Goal: Transaction & Acquisition: Book appointment/travel/reservation

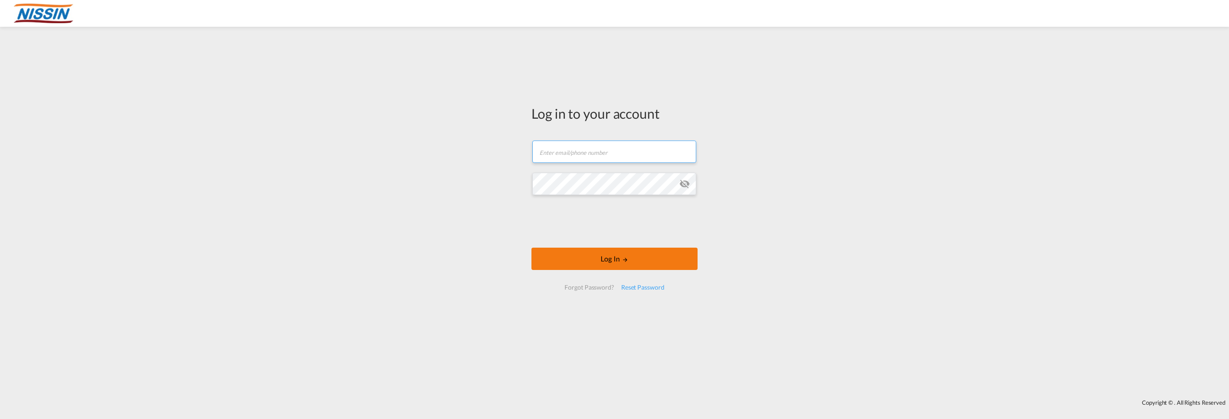
type input "[EMAIL_ADDRESS][DOMAIN_NAME]"
click at [608, 257] on button "Log In" at bounding box center [615, 259] width 166 height 22
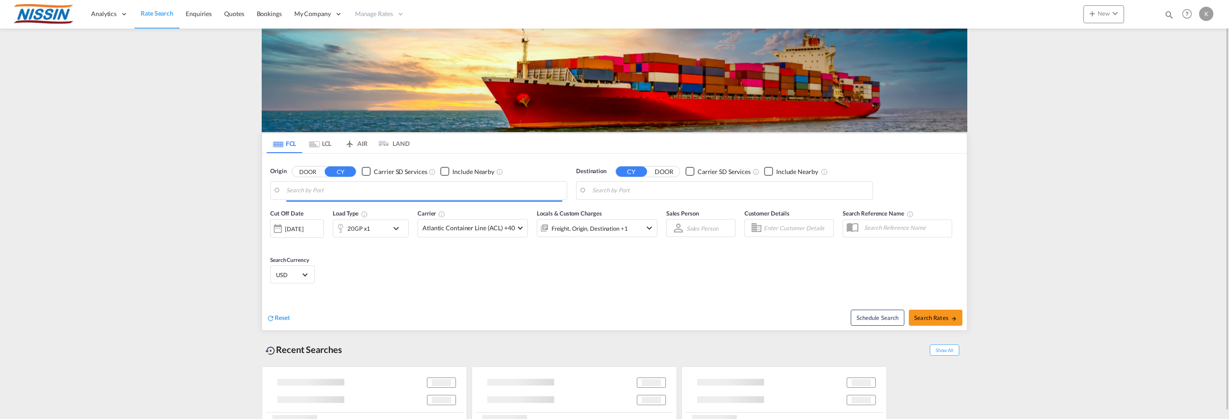
type input "Los Angeles, CA, USLAX"
type input "Tokyo, JPTYO"
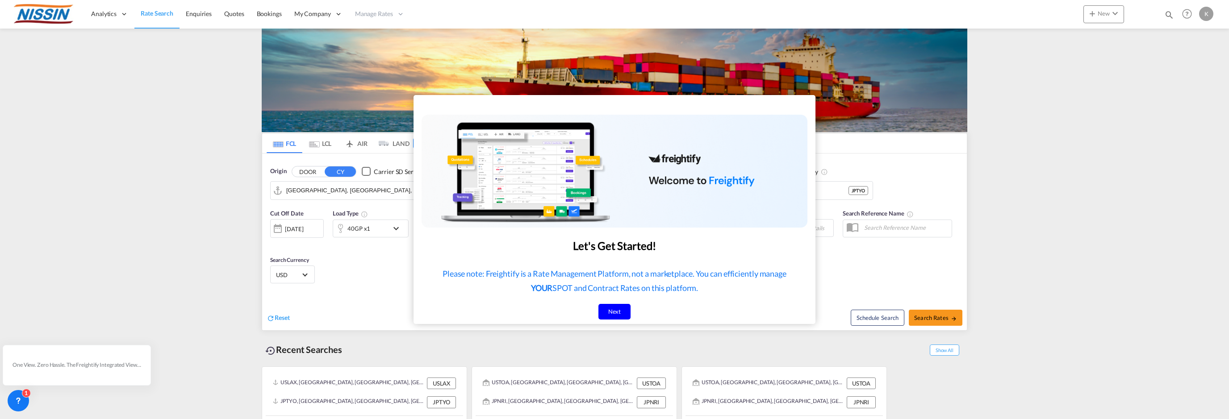
click at [620, 310] on div "Next" at bounding box center [615, 312] width 33 height 16
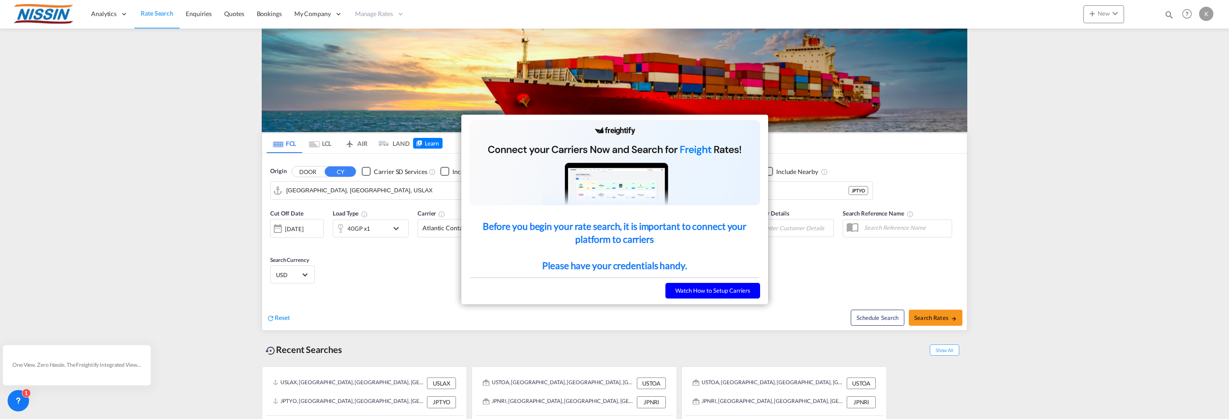
click at [107, 187] on div at bounding box center [614, 209] width 1229 height 419
click at [699, 291] on button "Watch How to Setup Carriers" at bounding box center [713, 291] width 95 height 16
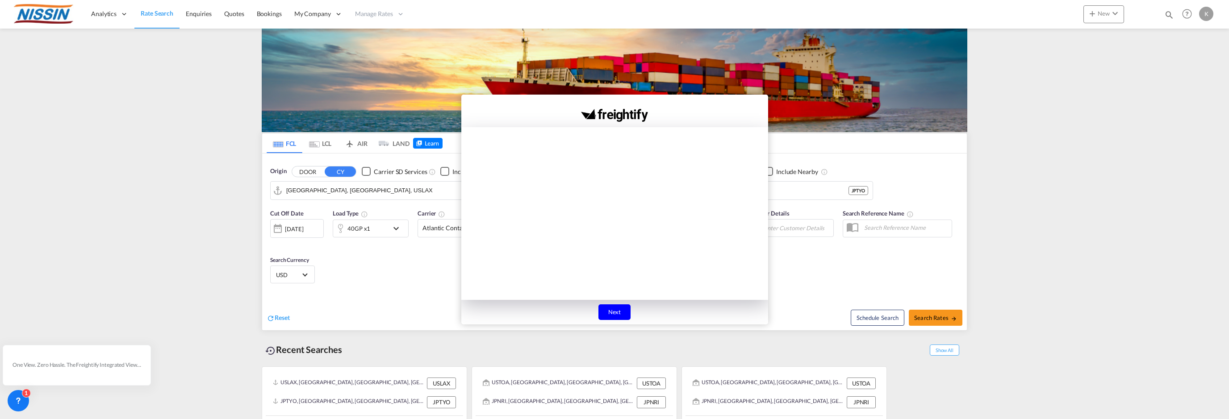
click at [599, 309] on div "Next" at bounding box center [615, 313] width 33 height 16
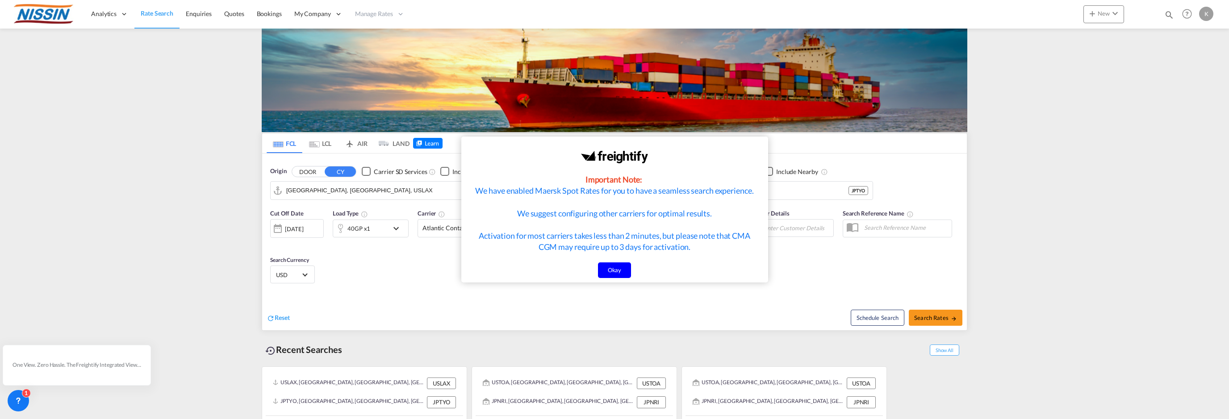
click at [616, 277] on div "Okay" at bounding box center [615, 271] width 34 height 16
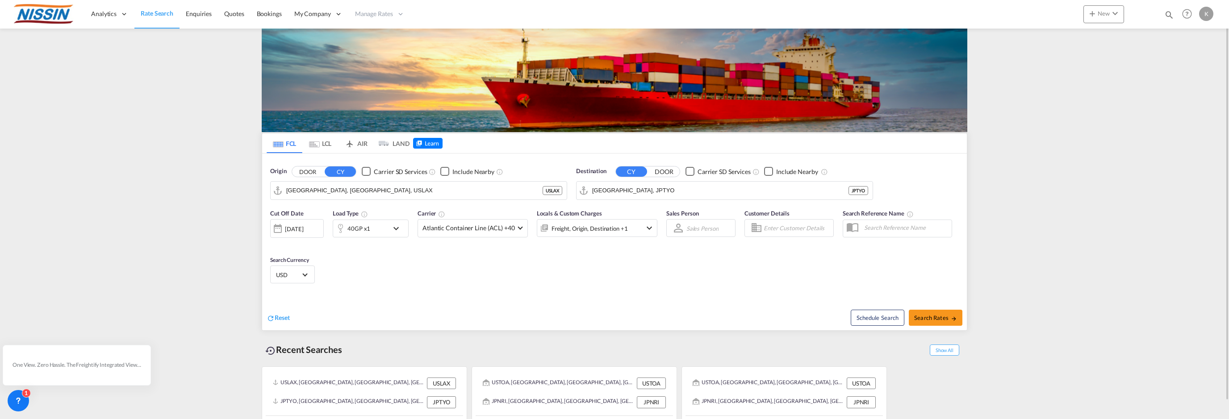
click at [1075, 254] on md-content "Analytics Reports Dashboard Rate Search Enquiries Quotes Bookings" at bounding box center [614, 209] width 1229 height 419
click at [205, 11] on span "Enquiries" at bounding box center [199, 14] width 26 height 8
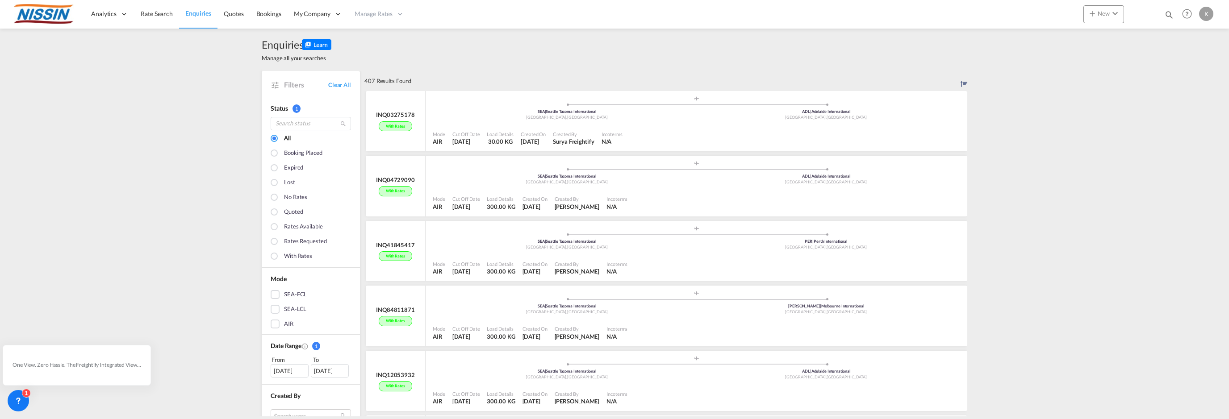
click at [271, 241] on div at bounding box center [275, 242] width 9 height 9
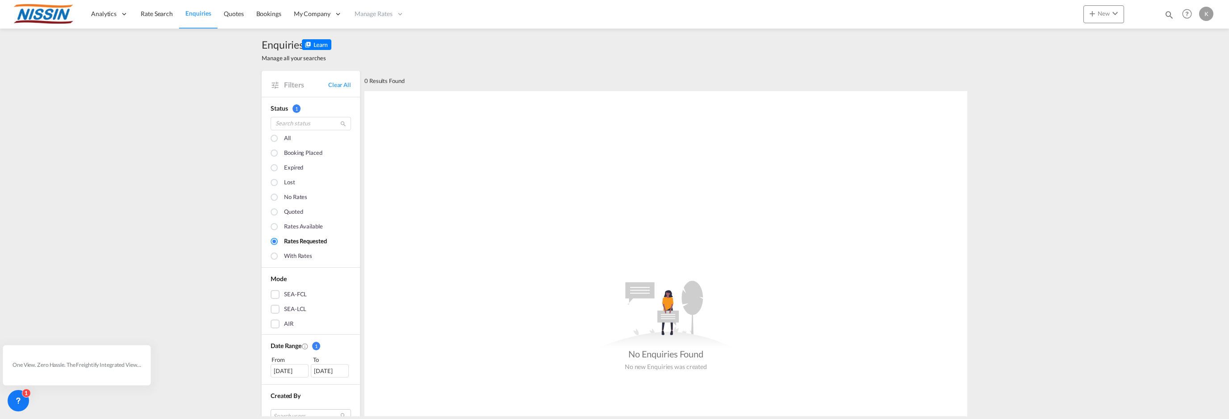
click at [271, 197] on div at bounding box center [275, 198] width 9 height 9
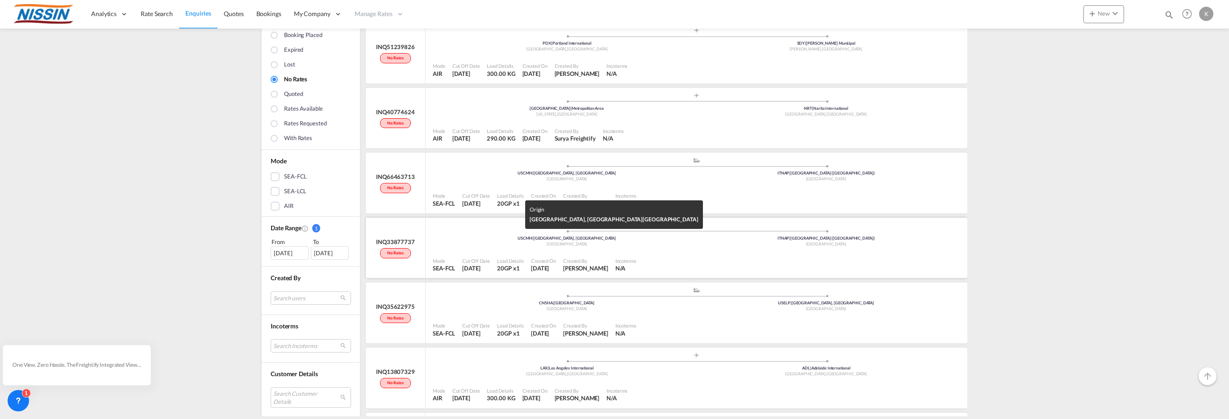
scroll to position [134, 0]
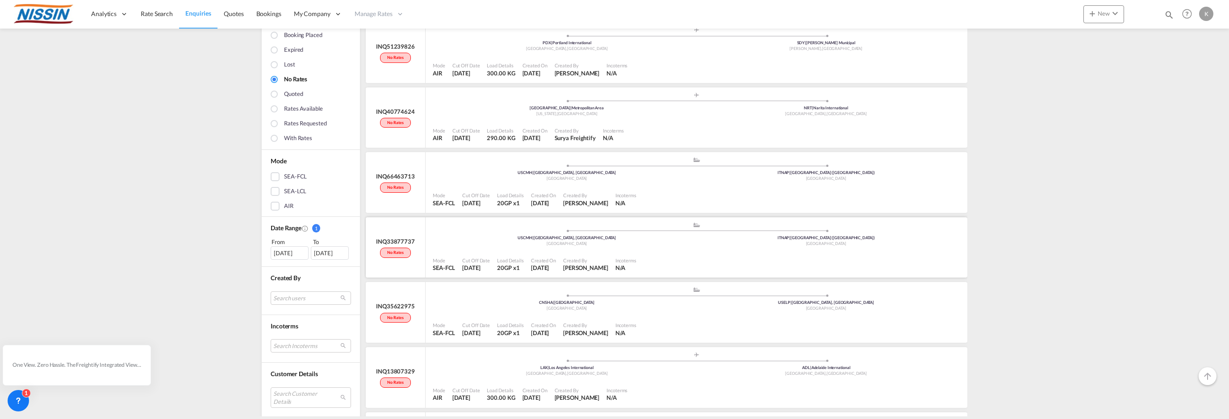
click at [477, 237] on div "USCMH | Columbus, OH" at bounding box center [567, 238] width 260 height 6
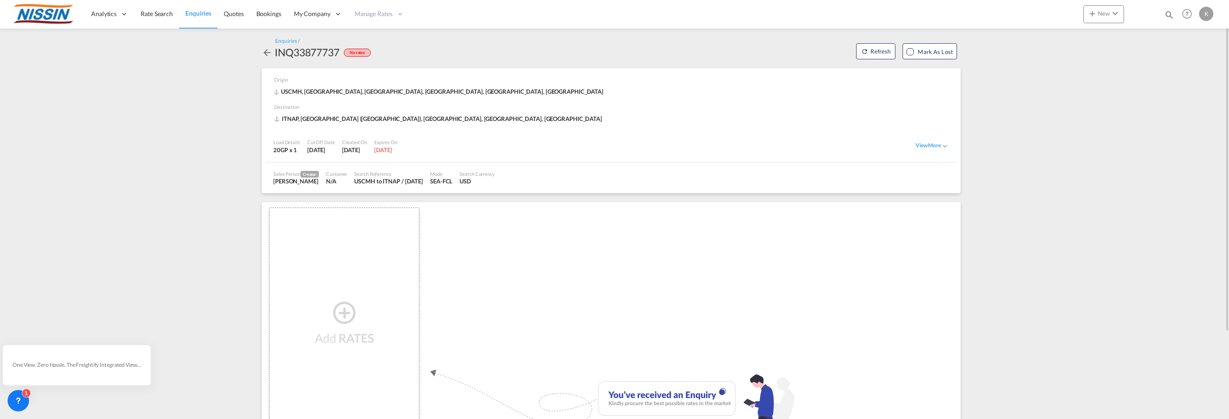
click at [266, 53] on md-icon "icon-arrow-left" at bounding box center [267, 52] width 11 height 11
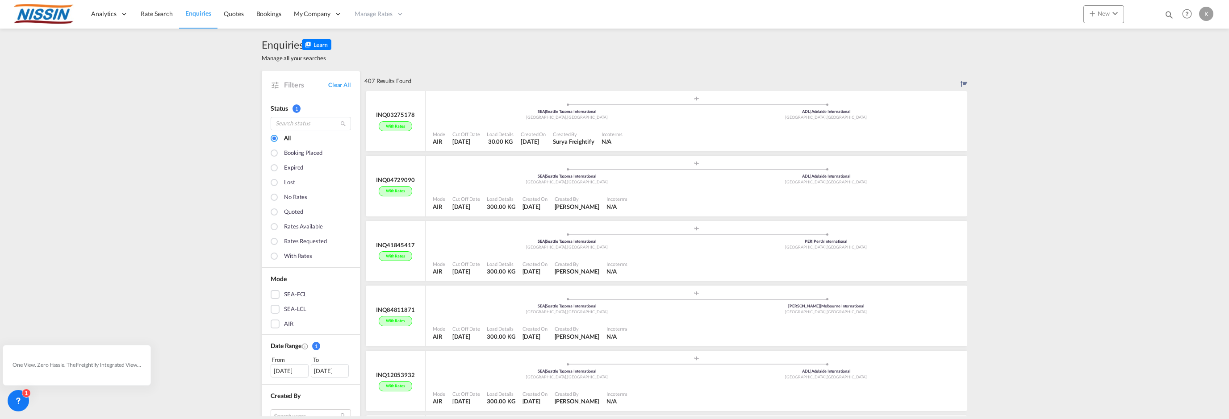
click at [271, 239] on div at bounding box center [275, 242] width 9 height 9
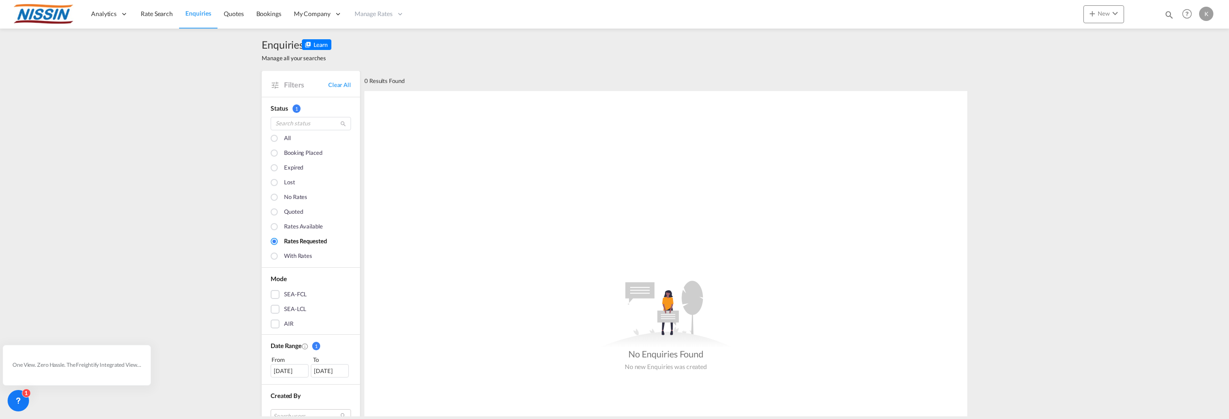
click at [272, 226] on div at bounding box center [275, 227] width 9 height 9
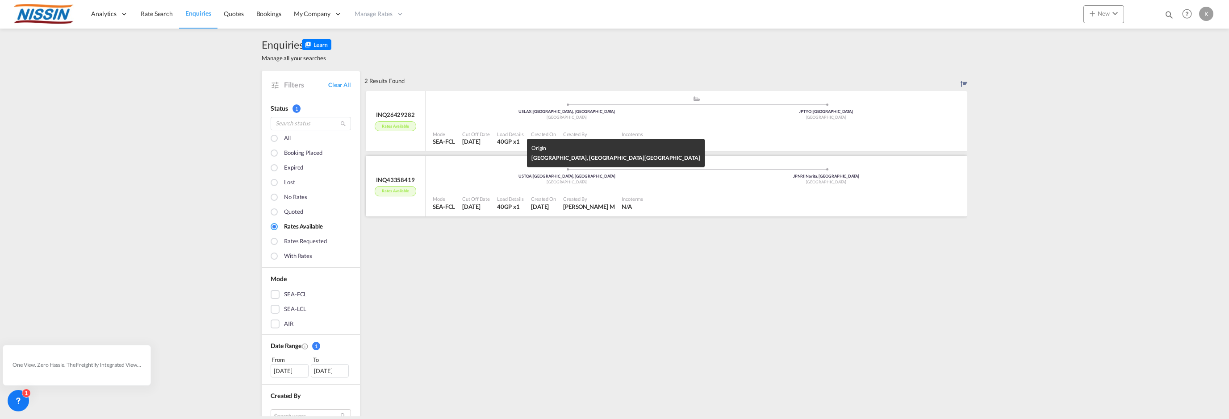
click at [486, 180] on div "United States" at bounding box center [567, 183] width 260 height 6
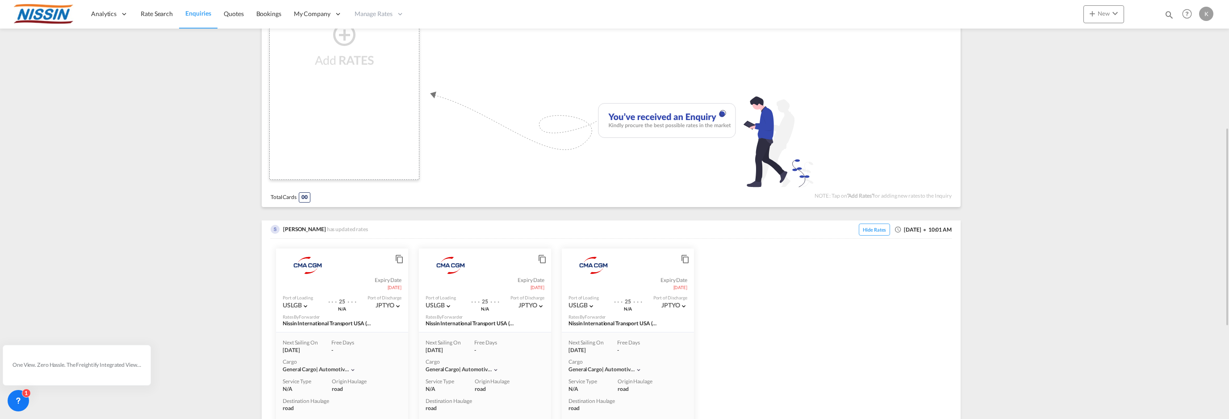
scroll to position [280, 0]
click at [400, 257] on md-icon "icon-content-copy" at bounding box center [398, 255] width 7 height 7
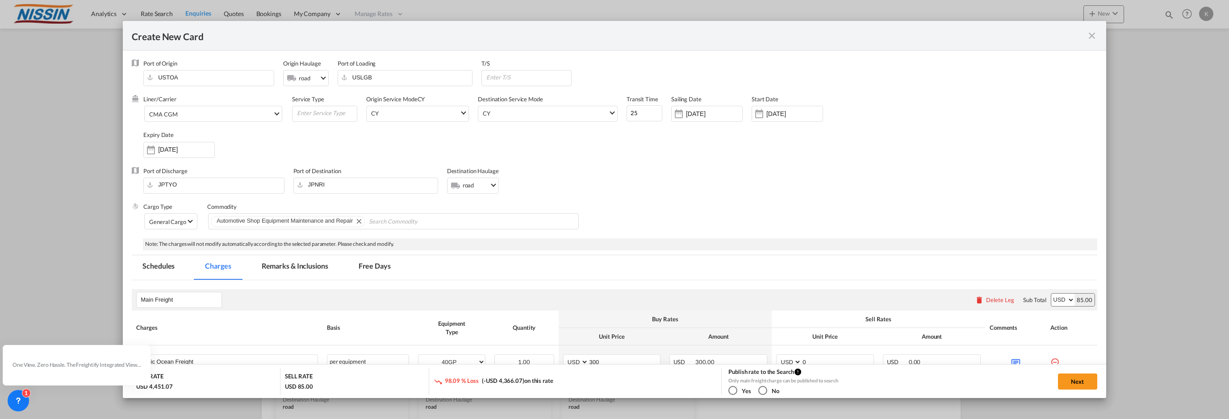
select select "per equipment"
select select "per shipment"
select select "per B/L"
select select "per shipment"
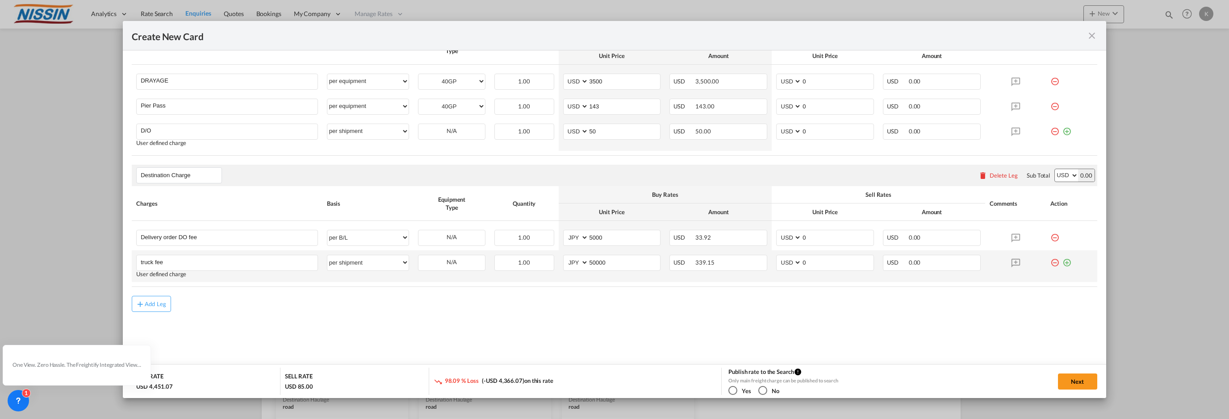
scroll to position [433, 0]
click at [155, 306] on button "Add Leg" at bounding box center [151, 302] width 39 height 16
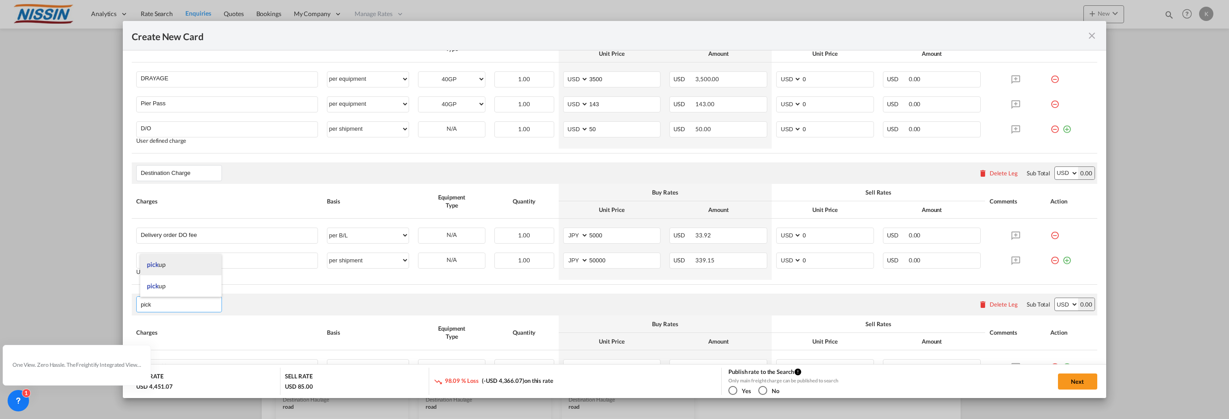
click at [159, 268] on span "pick up" at bounding box center [156, 265] width 18 height 8
type input "pickup"
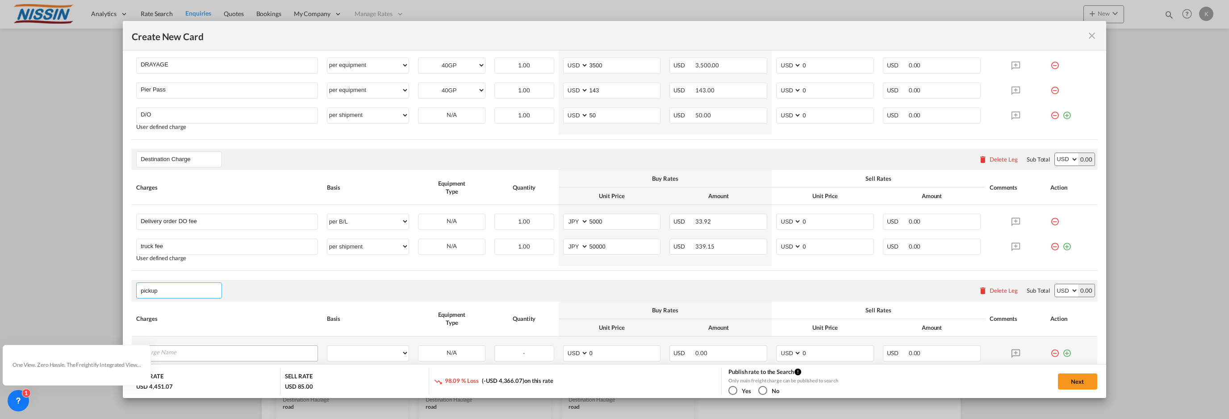
scroll to position [533, 0]
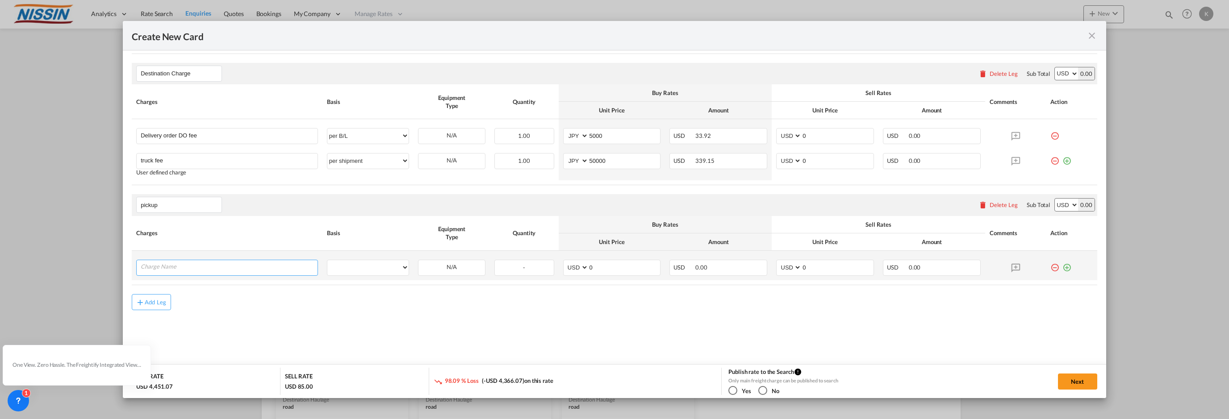
click at [215, 270] on input "Charge Name" at bounding box center [229, 266] width 177 height 13
type input "Origin Pickup"
click at [389, 263] on select "per equipment per container per B/L per shipping bill per shipment % on pickup …" at bounding box center [368, 267] width 82 height 14
select select "per equipment"
click at [327, 260] on select "per equipment per container per B/L per shipping bill per shipment % on pickup …" at bounding box center [368, 267] width 82 height 14
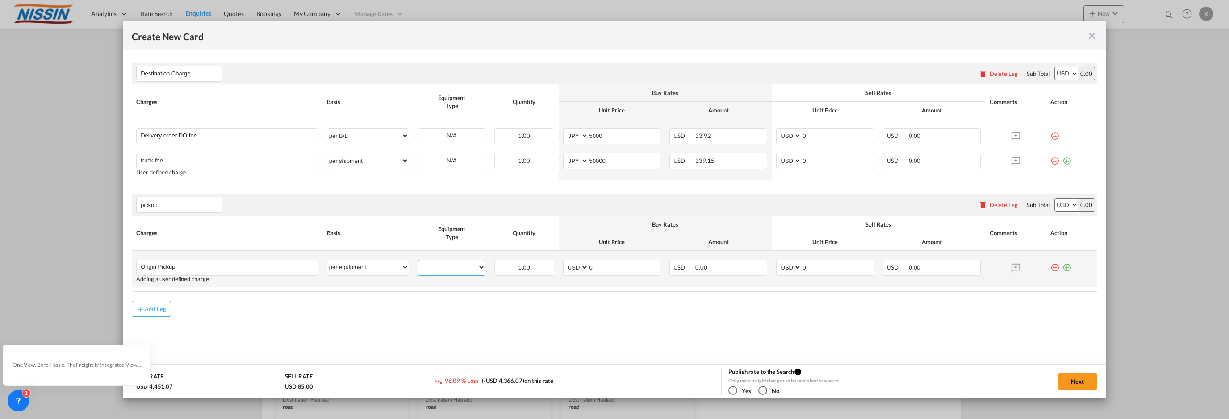
click at [457, 267] on select "40GP" at bounding box center [452, 268] width 67 height 12
select select "40GP"
click at [419, 262] on select "40GP" at bounding box center [452, 268] width 67 height 12
click at [597, 264] on input "0" at bounding box center [625, 266] width 72 height 13
type input "300"
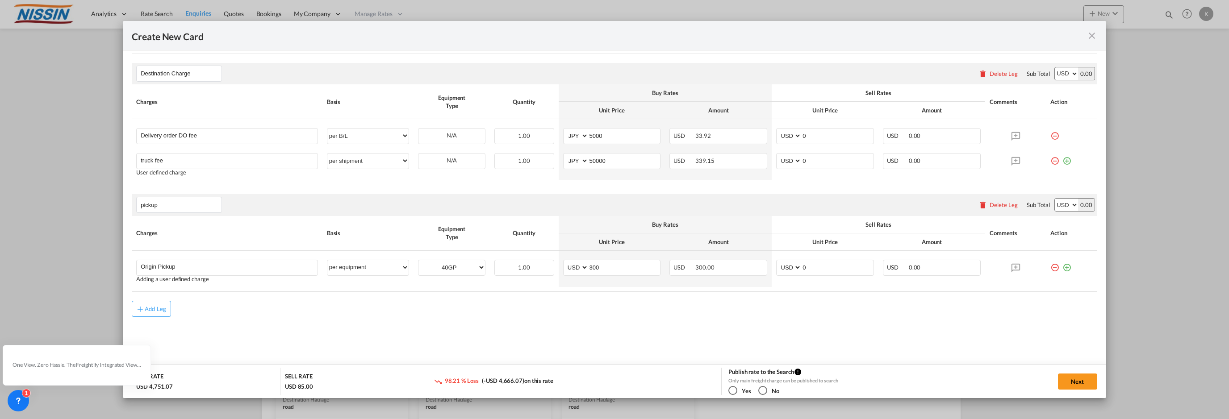
click at [881, 303] on div "Add Leg" at bounding box center [615, 309] width 966 height 16
click at [1078, 378] on button "Next" at bounding box center [1077, 382] width 39 height 16
type input "30 Sep 2025"
type input "30 Oct 2025"
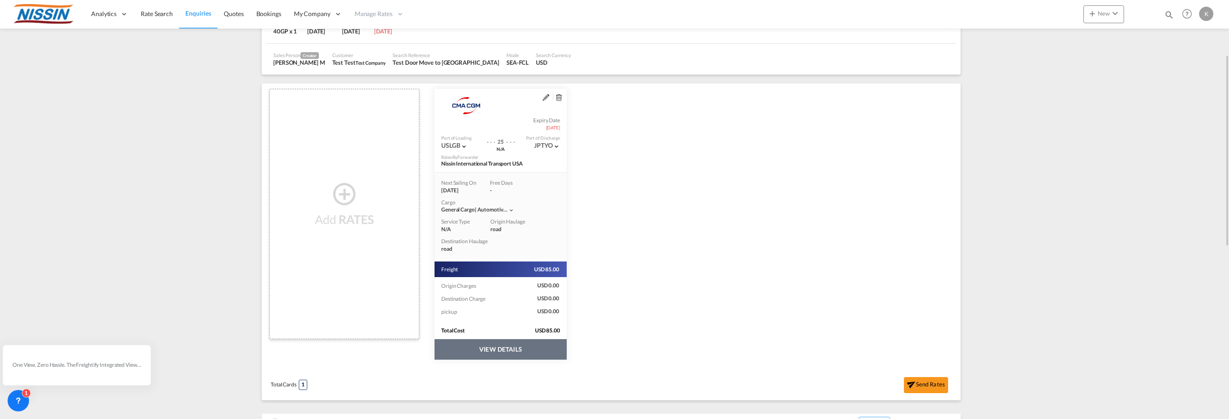
scroll to position [118, 0]
click at [926, 384] on button "Send Rates" at bounding box center [926, 387] width 44 height 16
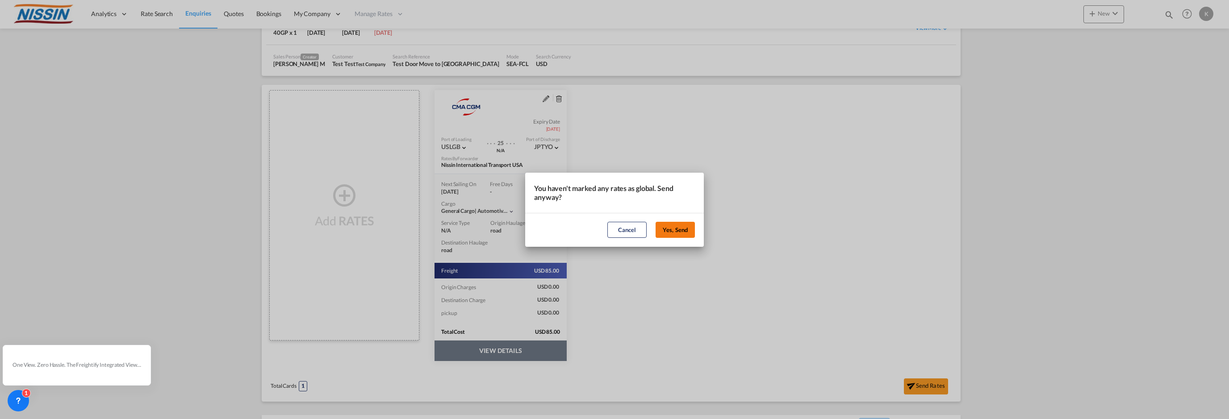
click at [670, 227] on button "Yes, Send" at bounding box center [675, 230] width 39 height 16
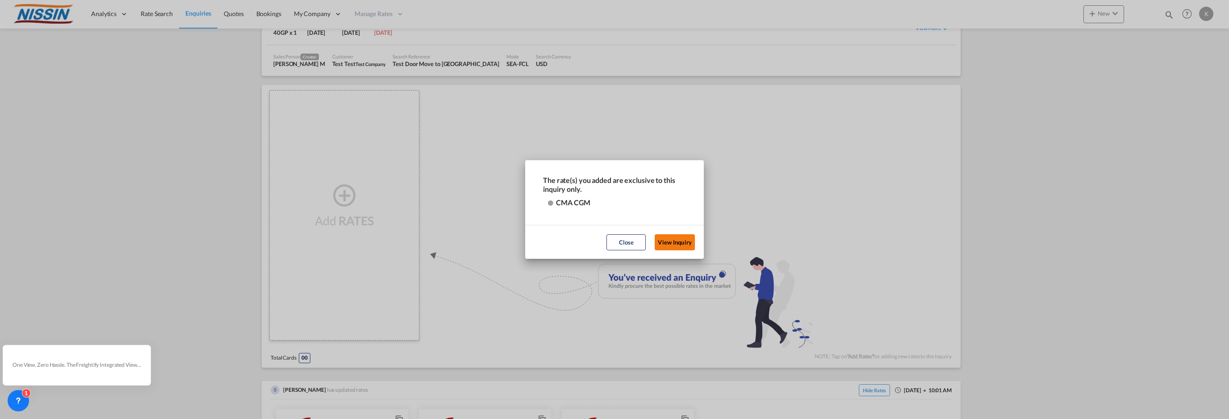
click at [683, 240] on button "View Inquiry" at bounding box center [675, 243] width 40 height 16
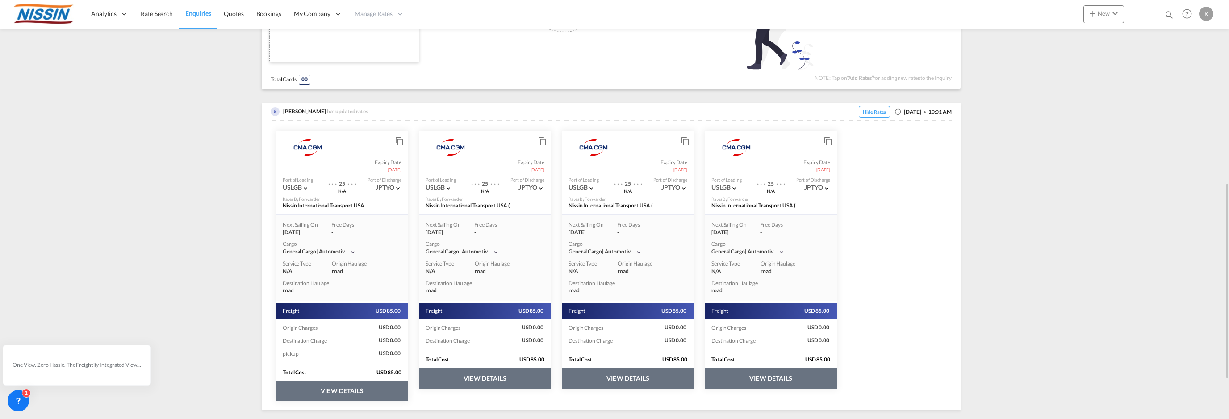
scroll to position [397, 0]
click at [398, 141] on md-icon "icon-content-copy" at bounding box center [398, 139] width 7 height 7
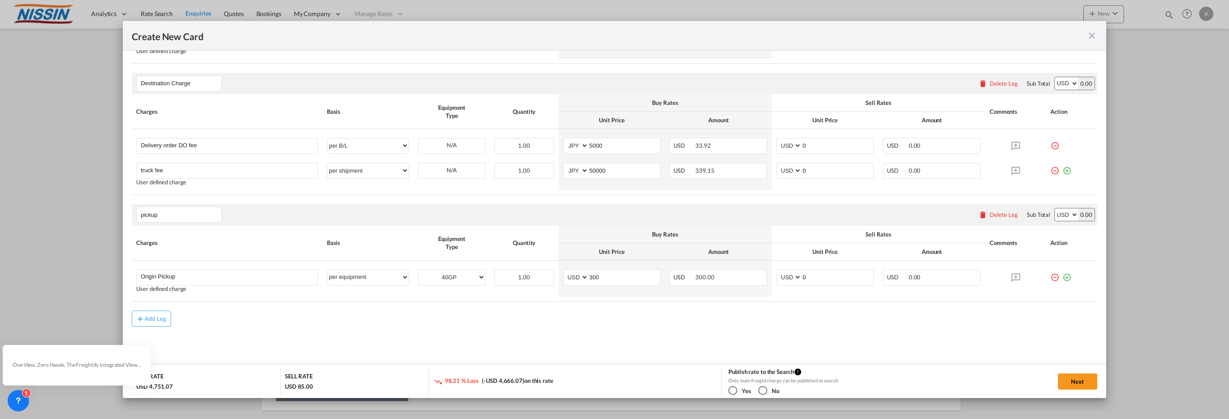
scroll to position [540, 0]
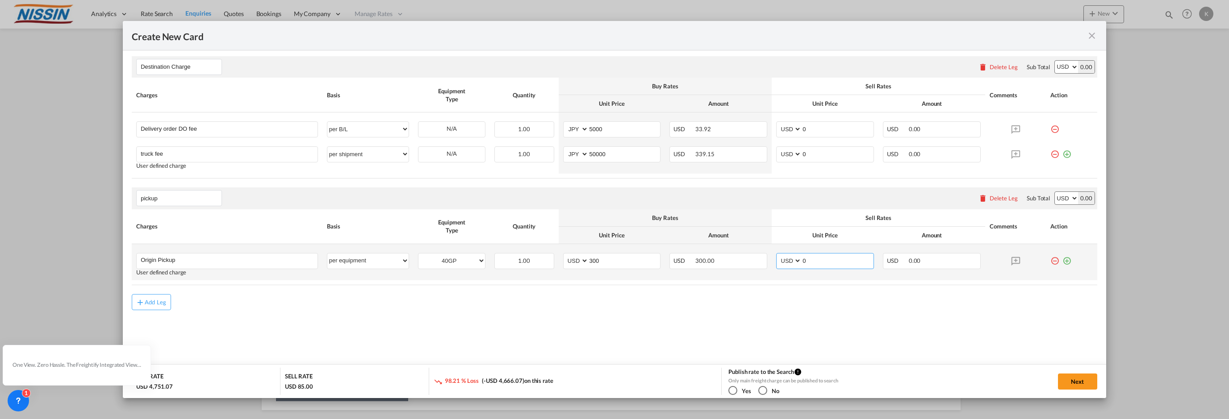
click at [842, 257] on input "0" at bounding box center [838, 260] width 72 height 13
type input "350"
click at [1067, 377] on button "Next" at bounding box center [1077, 382] width 39 height 16
type input "30 Sep 2025"
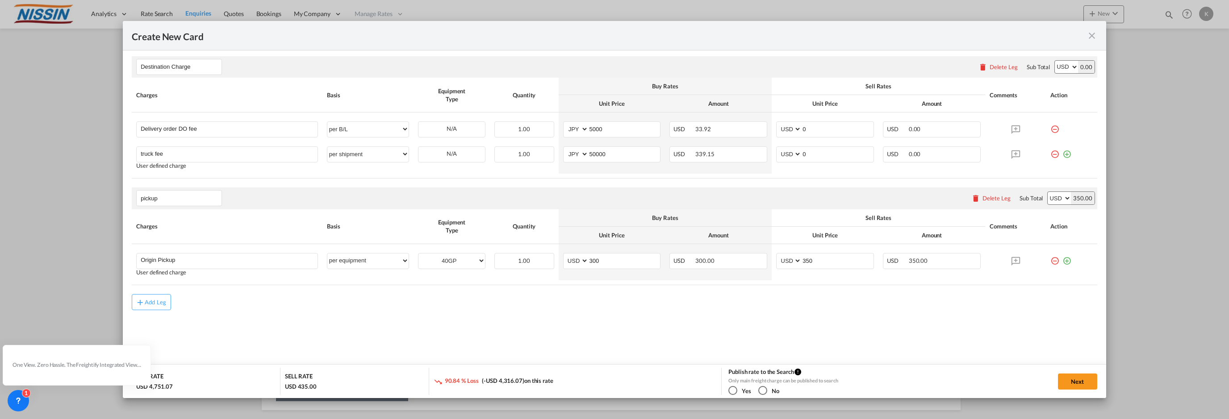
type input "30 Oct 2025"
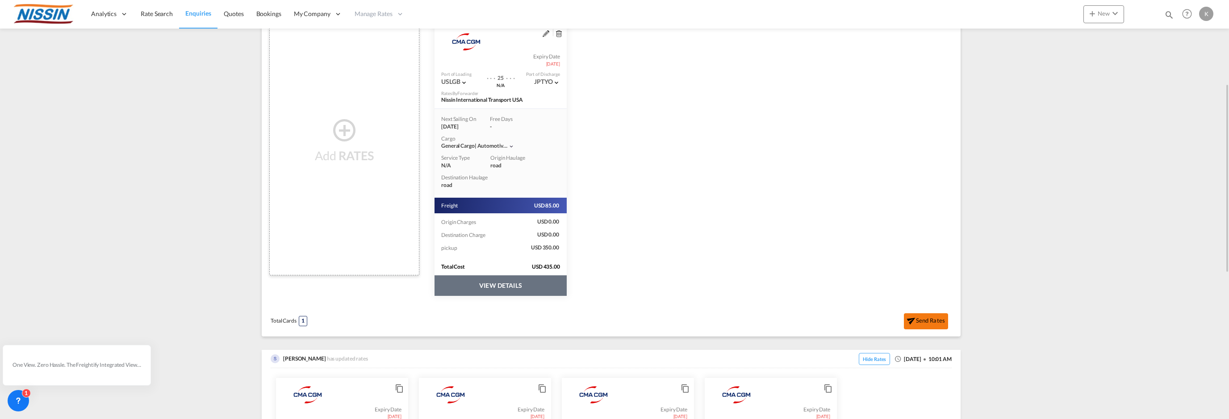
scroll to position [182, 0]
click at [931, 317] on button "Send Rates" at bounding box center [926, 323] width 44 height 16
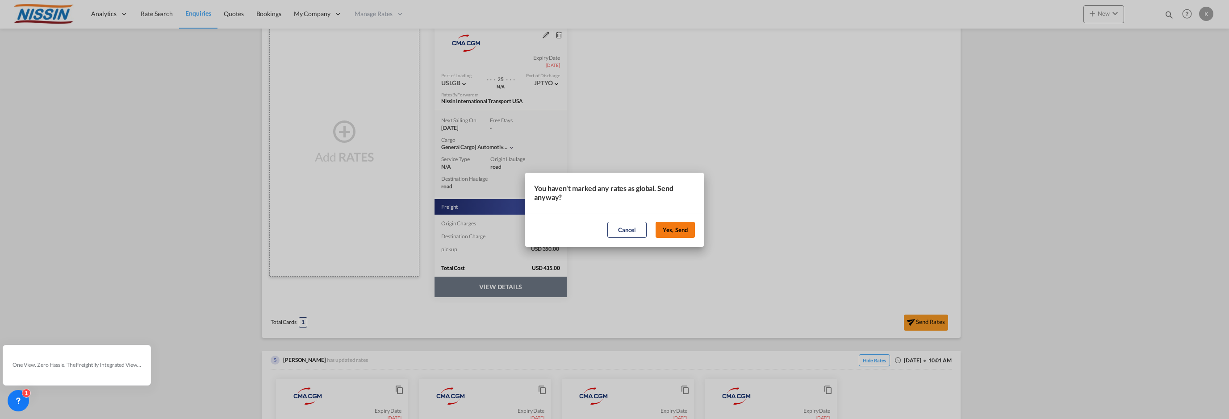
click at [684, 230] on button "Yes, Send" at bounding box center [675, 230] width 39 height 16
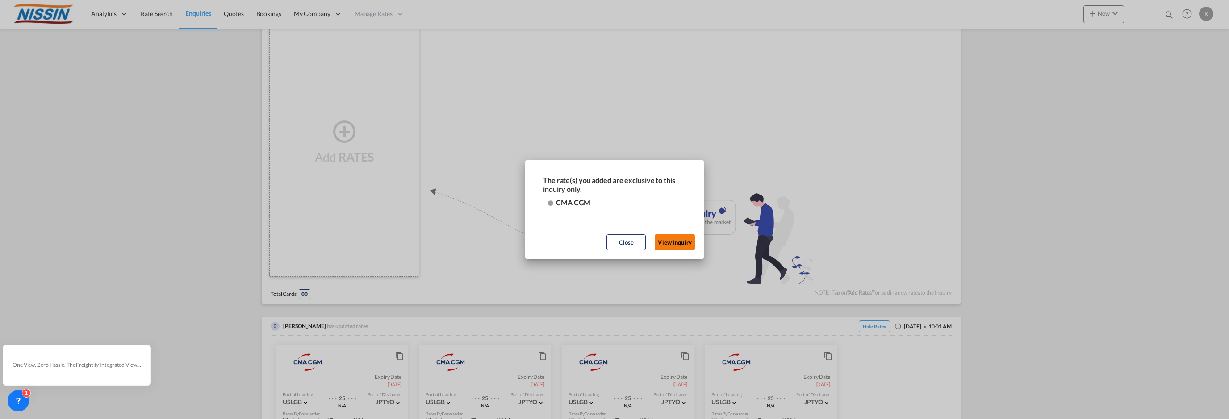
click at [661, 241] on button "View Inquiry" at bounding box center [675, 243] width 40 height 16
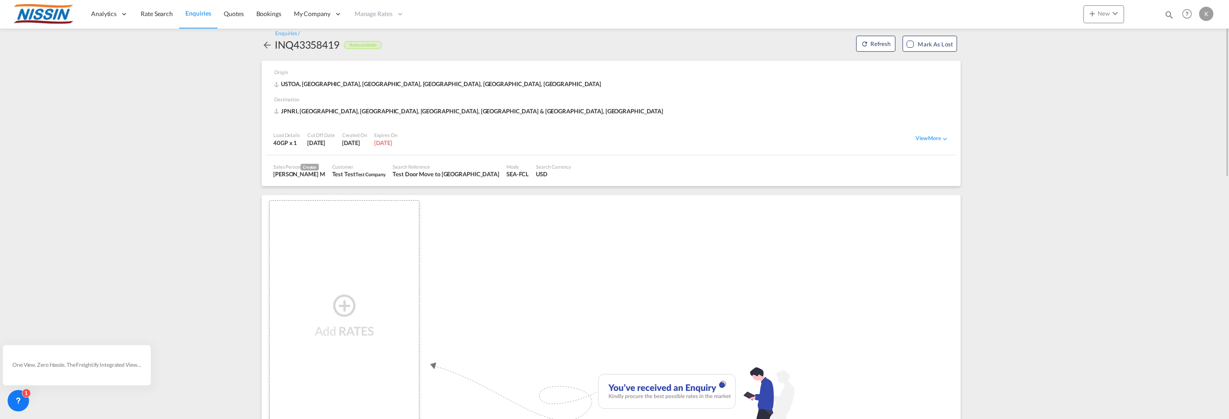
scroll to position [0, 0]
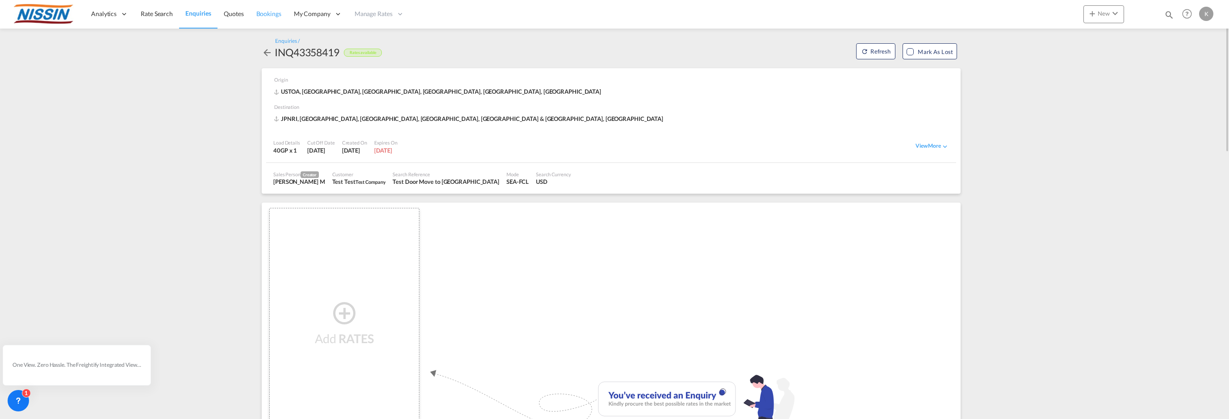
click at [270, 16] on span "Bookings" at bounding box center [268, 14] width 25 height 8
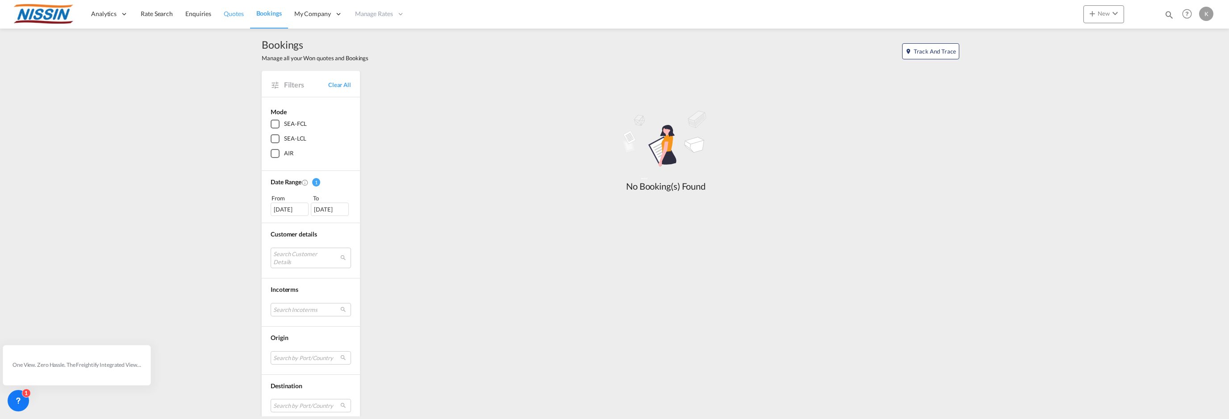
click at [230, 13] on span "Quotes" at bounding box center [234, 14] width 20 height 8
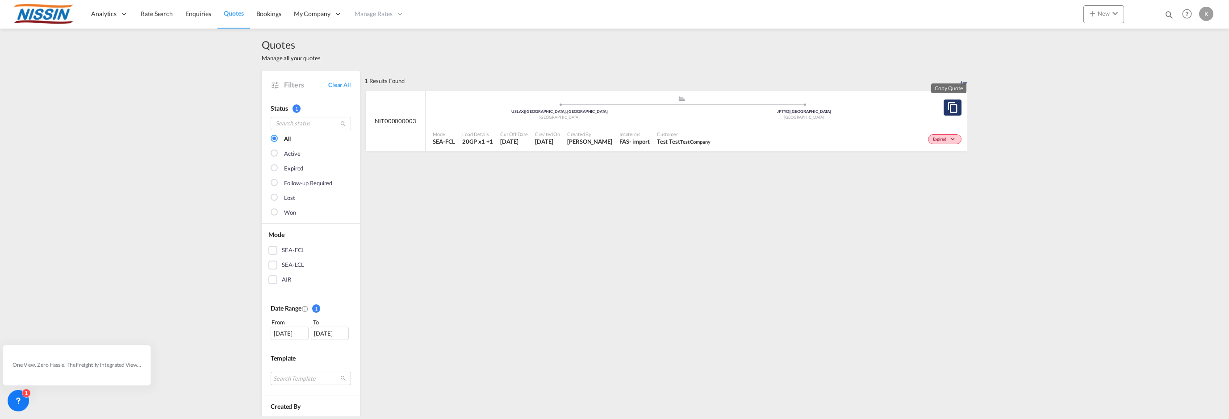
click at [948, 107] on md-icon "assets/icons/custom/copyQuote.svg" at bounding box center [952, 107] width 11 height 11
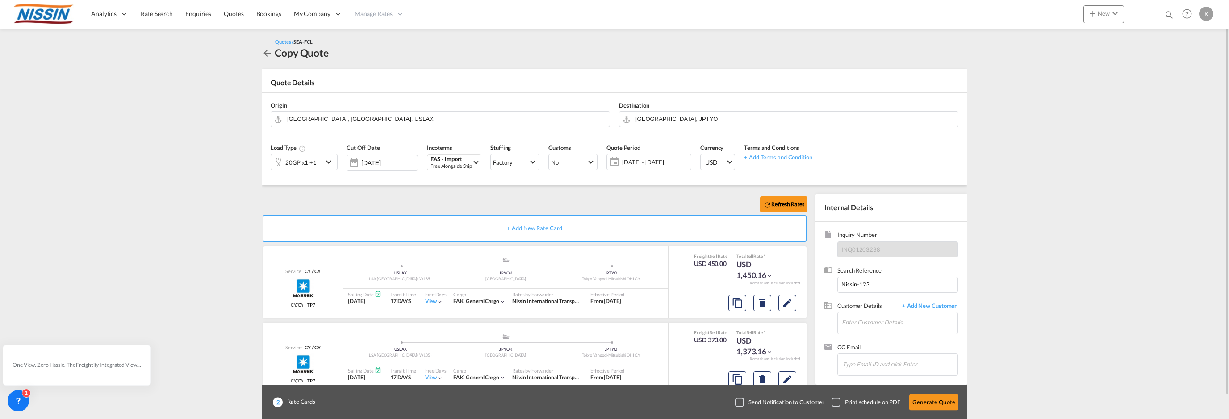
scroll to position [24, 0]
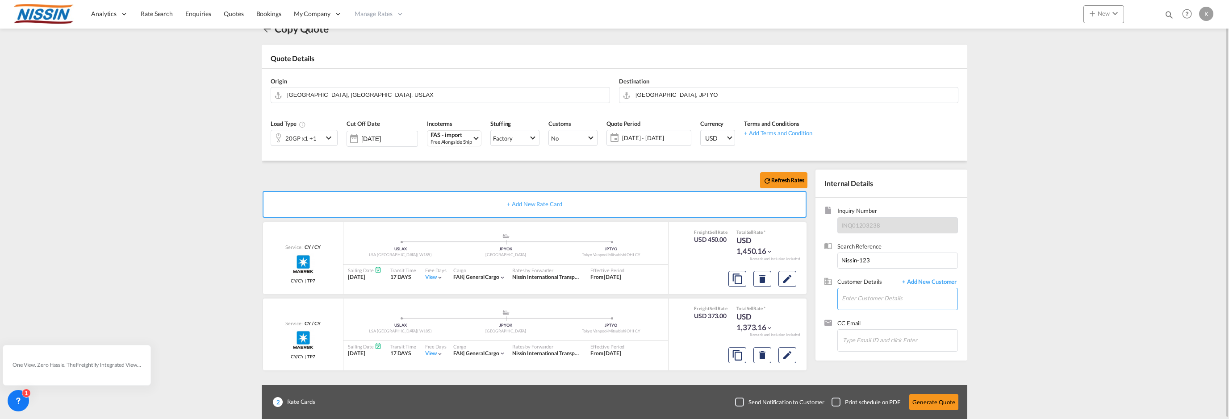
click at [864, 299] on input "Enter Customer Details" at bounding box center [900, 299] width 116 height 20
click at [918, 282] on span "+ Add New Customer" at bounding box center [928, 283] width 60 height 10
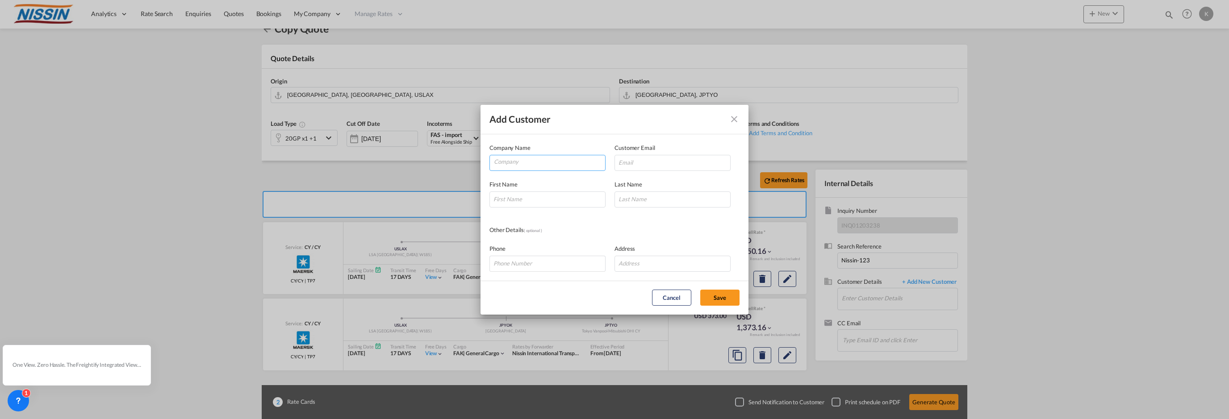
click at [545, 163] on input "Company" at bounding box center [549, 161] width 111 height 13
type input "Test Company"
type input "kmani@nitusa.com"
type input "Test"
type input "Company"
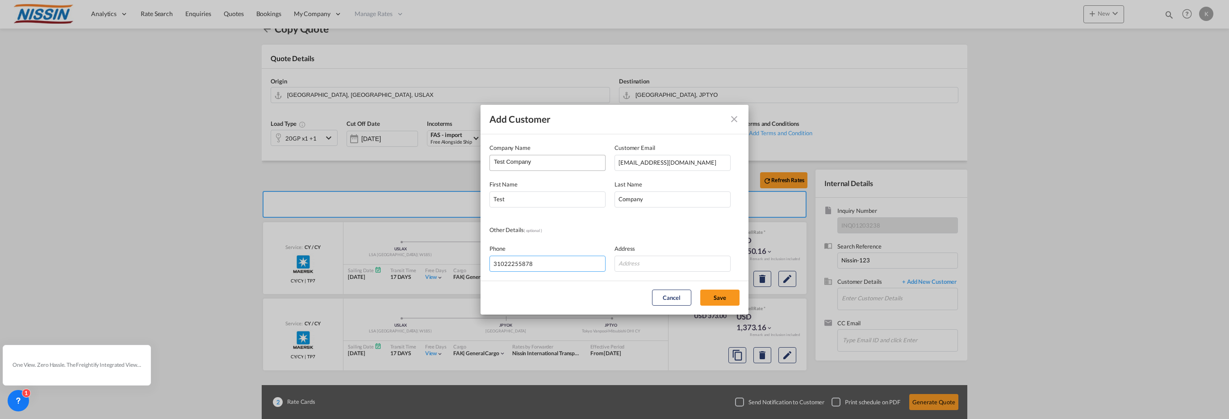
type input "31022255878"
type input "1540 W 200 St, Torrance, CA"
click at [720, 297] on button "Save" at bounding box center [719, 298] width 39 height 16
type input "Test Company, Test Company, kmani@nitusa.com"
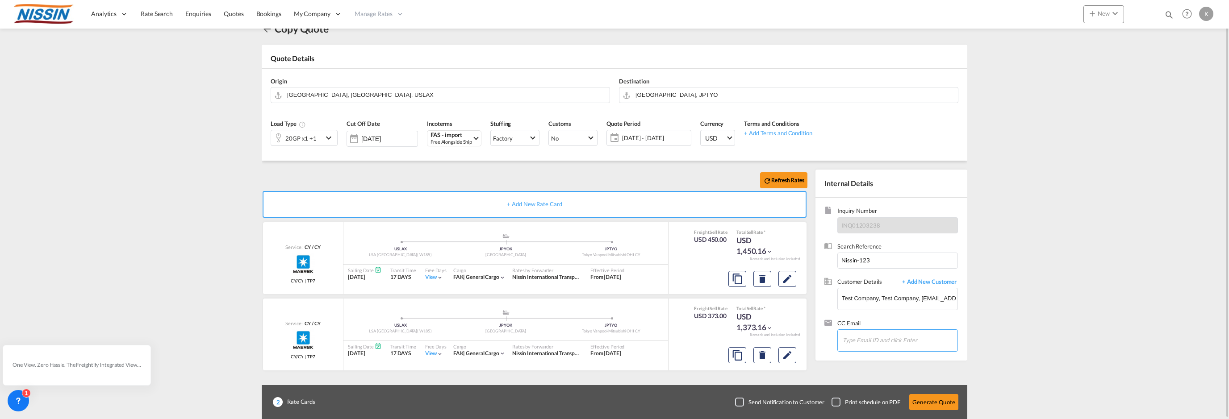
click at [870, 343] on input "Chips input." at bounding box center [887, 340] width 89 height 19
type input "s"
type input "[EMAIL_ADDRESS][DOMAIN_NAME]"
click at [947, 402] on button "Generate Quote" at bounding box center [933, 402] width 49 height 16
click at [949, 299] on button "Clear Input" at bounding box center [951, 295] width 11 height 13
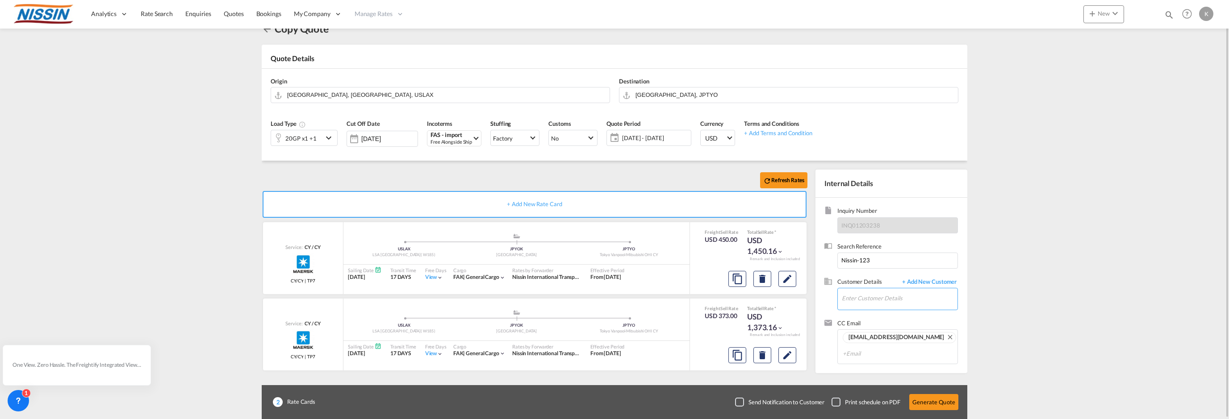
scroll to position [0, 0]
click at [881, 302] on input "Enter Customer Details" at bounding box center [900, 299] width 116 height 20
click at [886, 341] on div "Test Test test @ test .com | Test Company" at bounding box center [900, 338] width 116 height 24
type input "Test Company, Test Test, test@test.com"
click at [940, 349] on md-chips-wrap "[EMAIL_ADDRESS][DOMAIN_NAME]" at bounding box center [900, 346] width 116 height 33
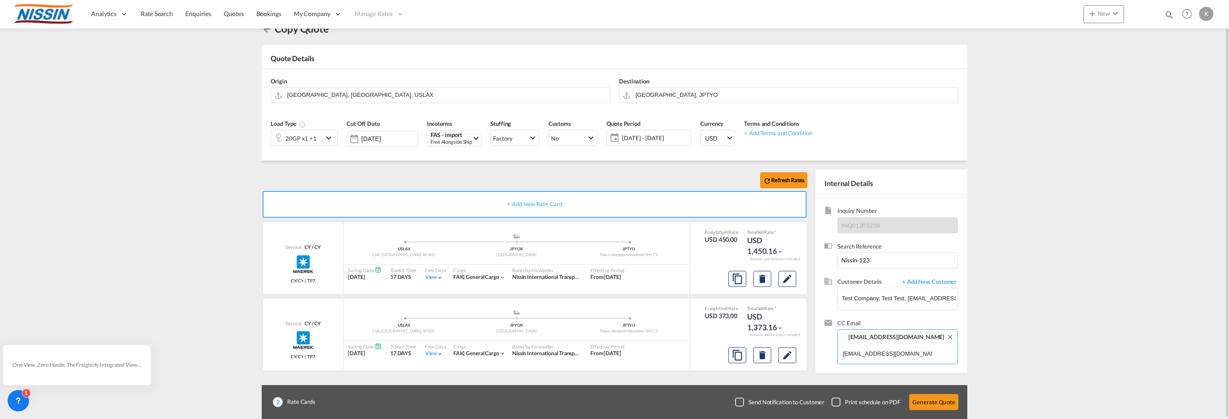
type input "kmani@nitusa.com"
click at [935, 404] on button "Generate Quote" at bounding box center [933, 402] width 49 height 16
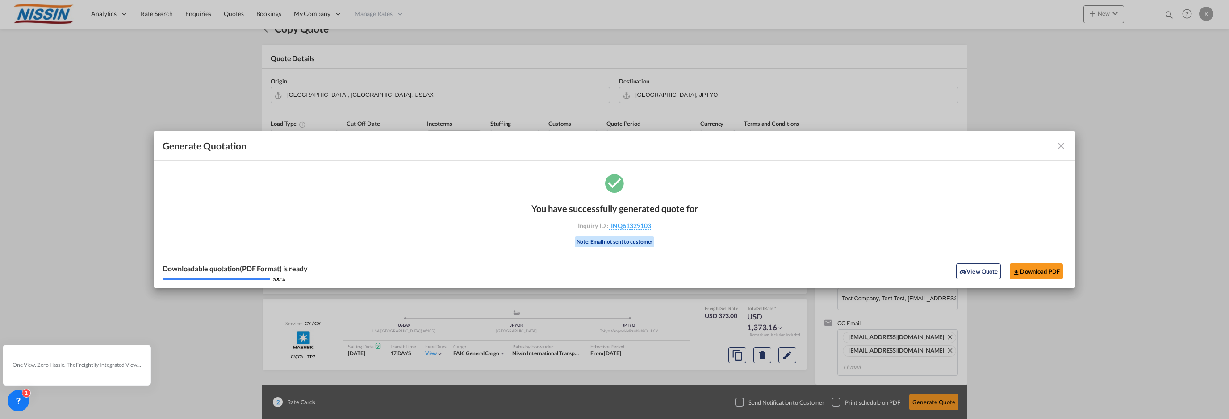
click at [1058, 148] on md-icon "icon-close fg-AAA8AD cursor m-0" at bounding box center [1061, 146] width 11 height 11
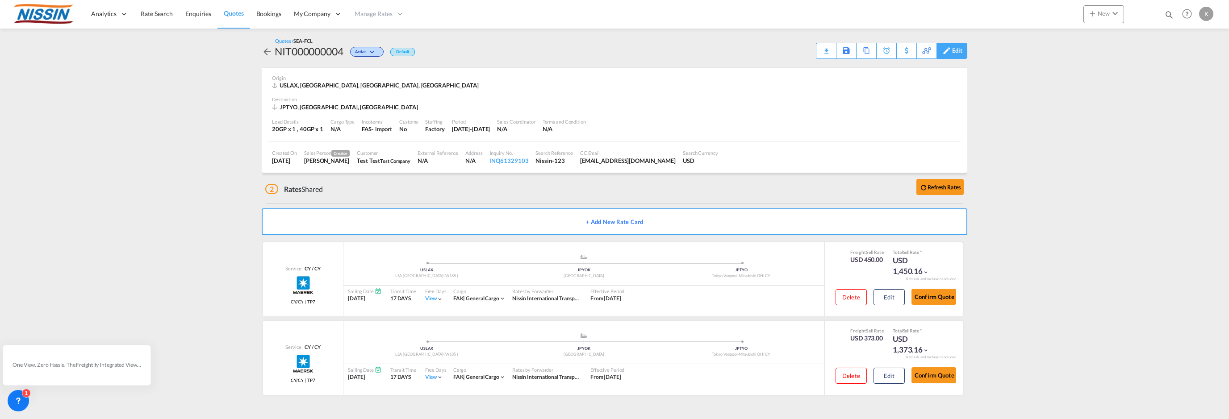
click at [953, 55] on div "Edit" at bounding box center [957, 50] width 10 height 15
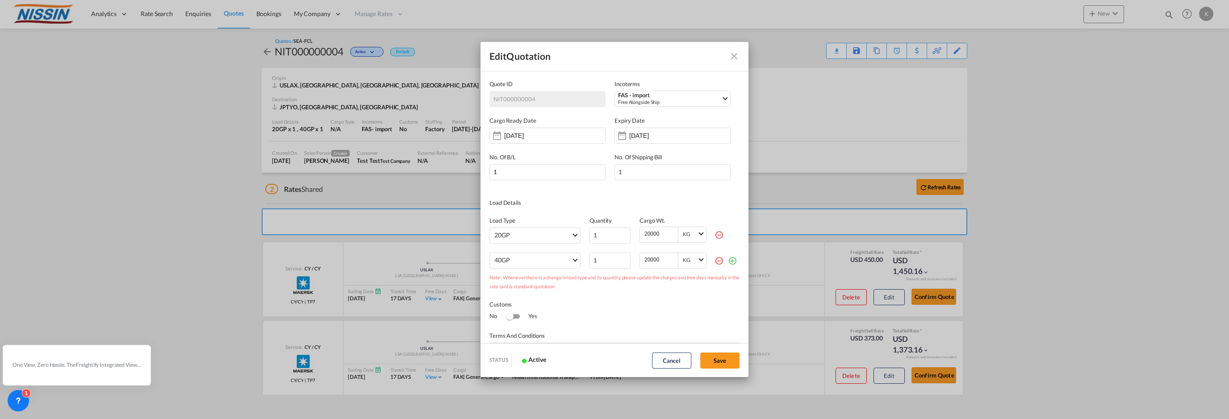
click at [735, 57] on md-icon "Close dialog" at bounding box center [734, 56] width 11 height 11
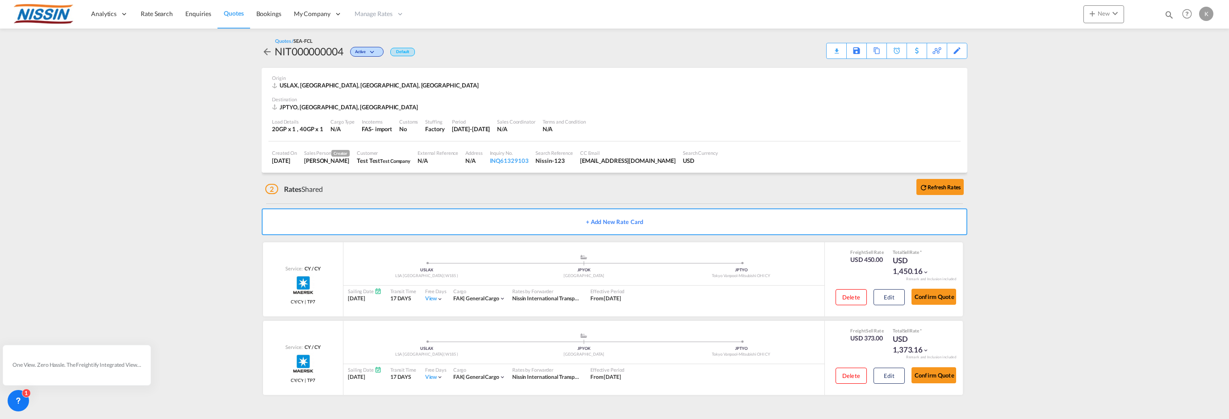
click at [235, 13] on span "Quotes" at bounding box center [234, 13] width 20 height 8
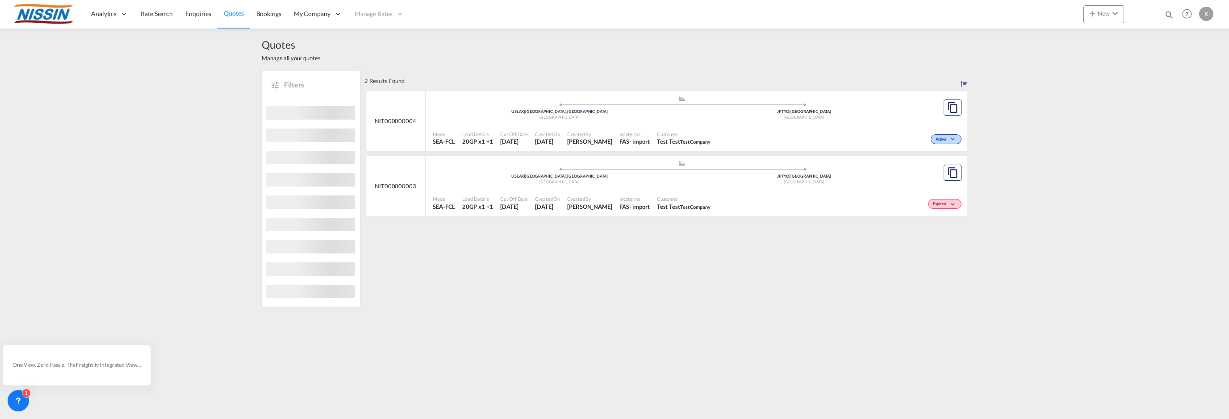
click at [882, 131] on div "Active" at bounding box center [839, 138] width 250 height 22
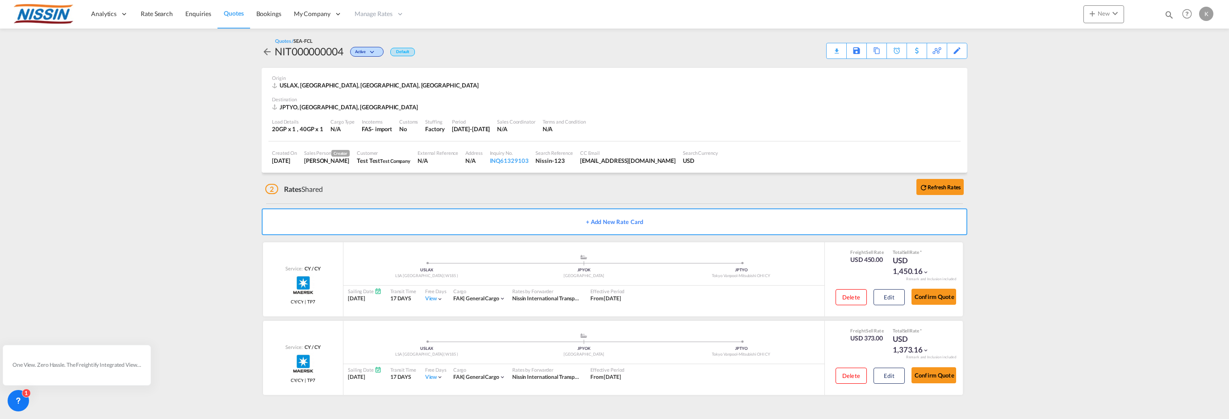
click at [1016, 160] on md-content "Analytics Reports Dashboard Rate Search Enquiries Quotes Bookings" at bounding box center [614, 209] width 1229 height 419
click at [368, 54] on span "Active" at bounding box center [361, 53] width 13 height 8
click at [493, 47] on div "Follow-up Required Lost" at bounding box center [614, 209] width 1229 height 419
click at [837, 49] on div "Download Quote" at bounding box center [819, 50] width 46 height 14
click at [266, 51] on md-icon "icon-arrow-left" at bounding box center [267, 51] width 11 height 11
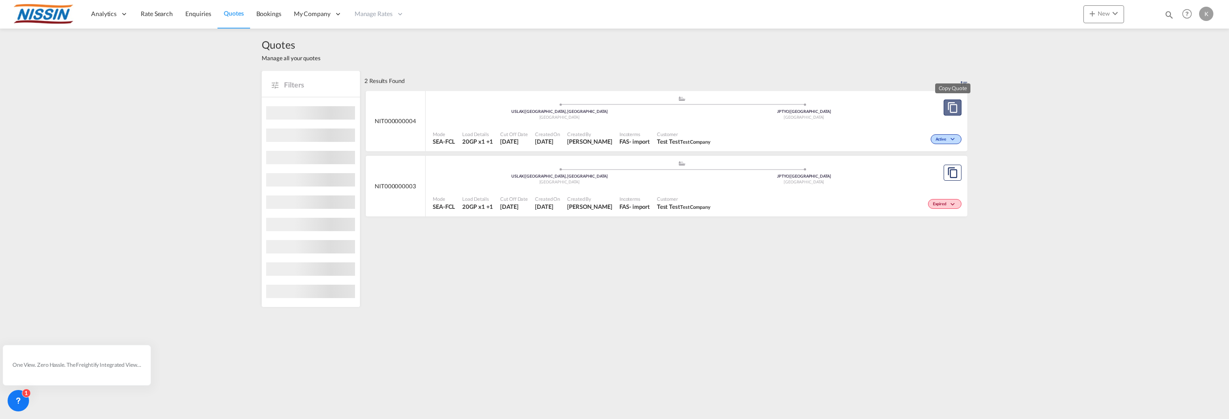
click at [956, 104] on md-icon "assets/icons/custom/copyQuote.svg" at bounding box center [952, 107] width 11 height 11
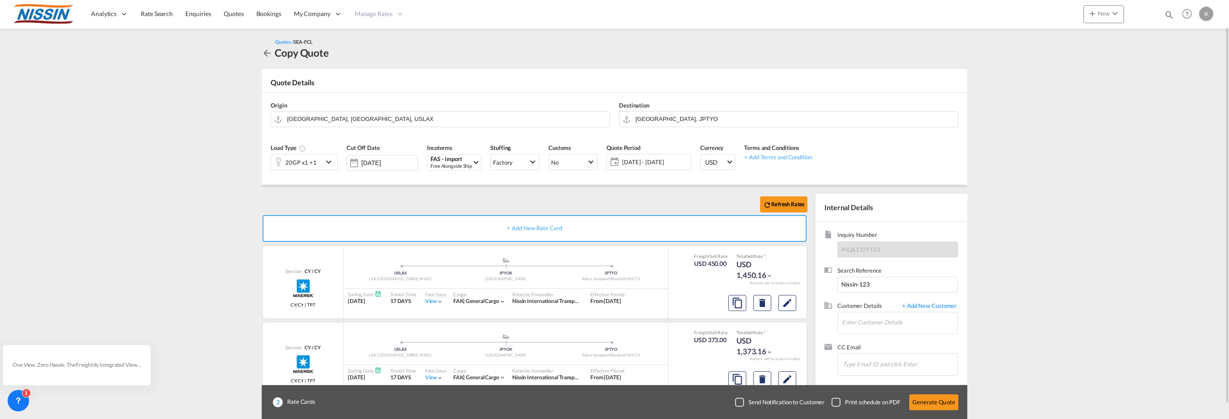
scroll to position [24, 0]
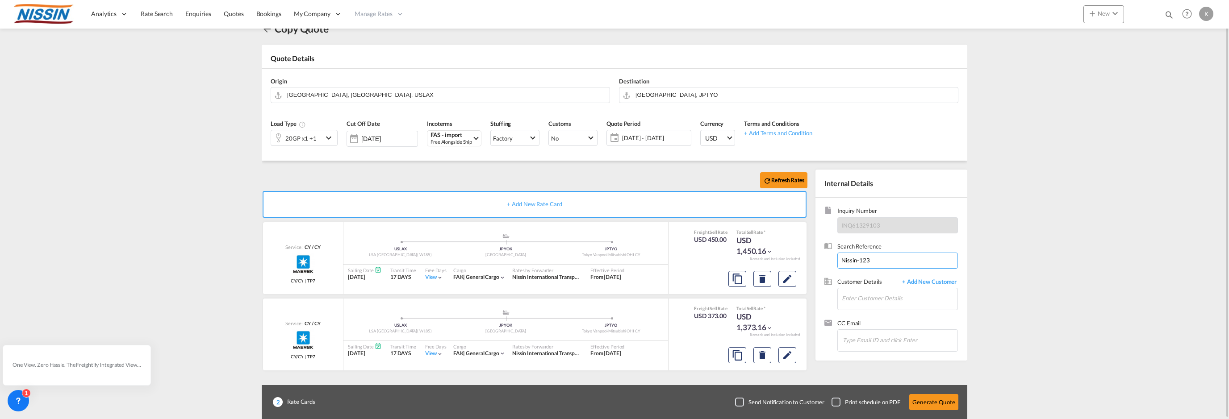
click at [903, 263] on input "Nissin-123" at bounding box center [898, 261] width 121 height 16
type input "Nissin-1234"
click at [851, 295] on input "Enter Customer Details" at bounding box center [900, 299] width 116 height 20
click at [872, 340] on div "Test Test test @ test .com | Test Company" at bounding box center [900, 338] width 116 height 24
type input "Test Company, Test Test, test@test.com"
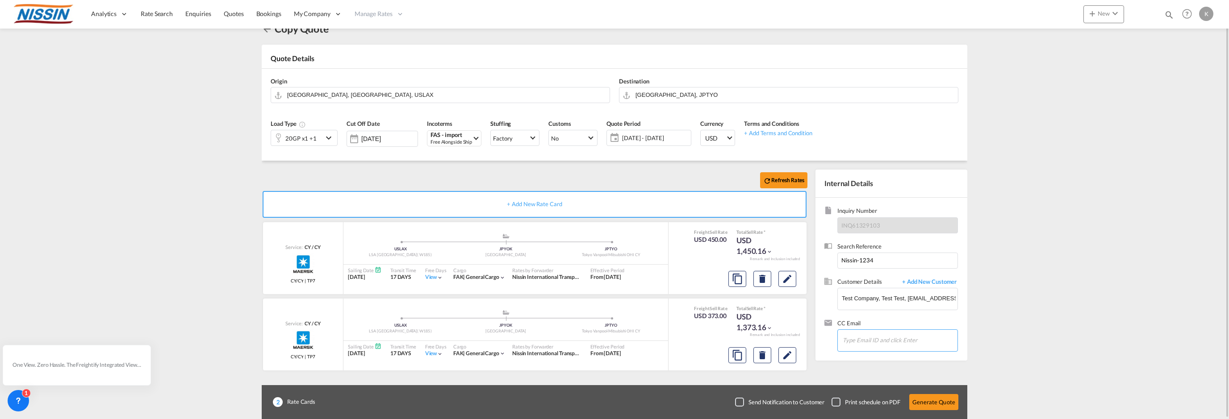
click at [885, 339] on input "Chips input." at bounding box center [887, 340] width 89 height 19
type input "usaprocurement@nitusa.com, kmani@nitusa.com"
click at [744, 400] on div "Checkbox No Ink" at bounding box center [739, 402] width 9 height 9
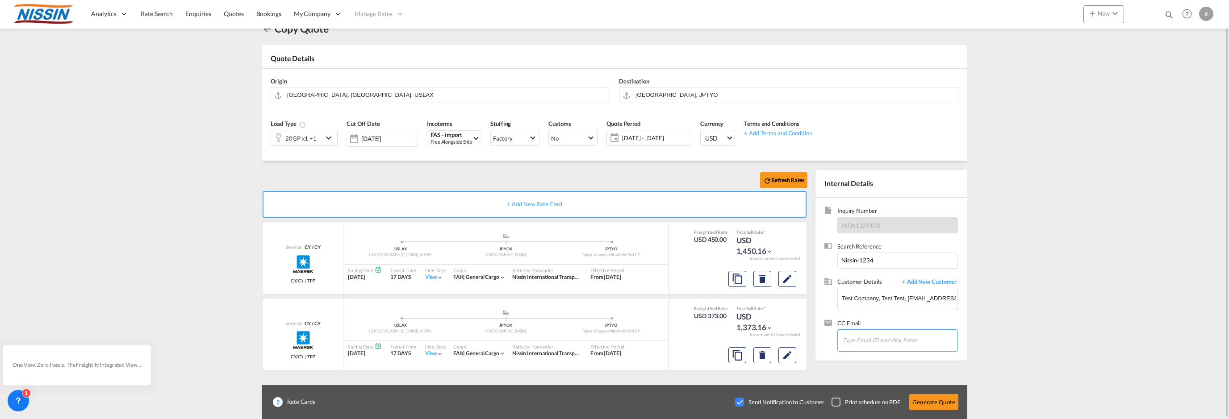
click at [873, 343] on input "Chips input." at bounding box center [887, 340] width 89 height 19
type input "[EMAIL_ADDRESS][DOMAIN_NAME]"
click at [866, 355] on input "Chips input." at bounding box center [887, 353] width 89 height 19
type input "kmani@nitusa.com"
click at [915, 355] on input "kmani@nitusa.com" at bounding box center [887, 353] width 89 height 19
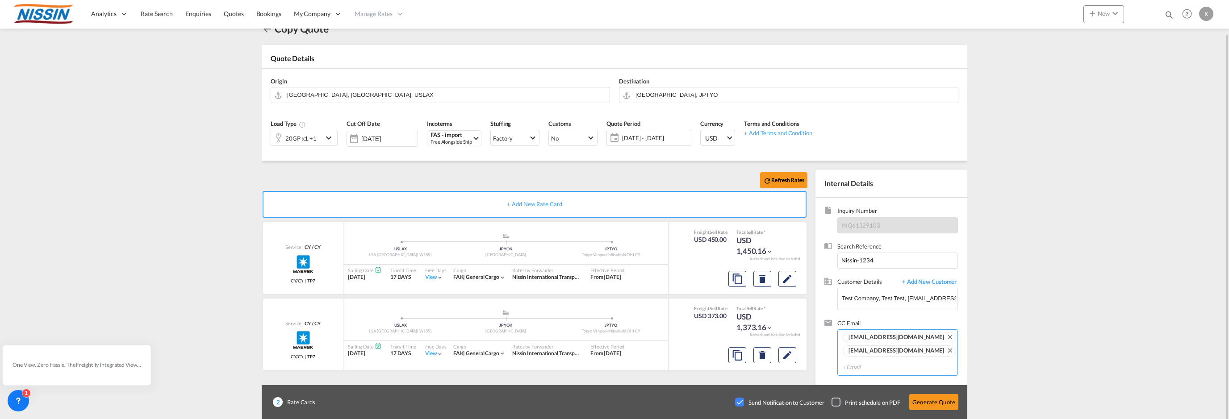
scroll to position [29, 0]
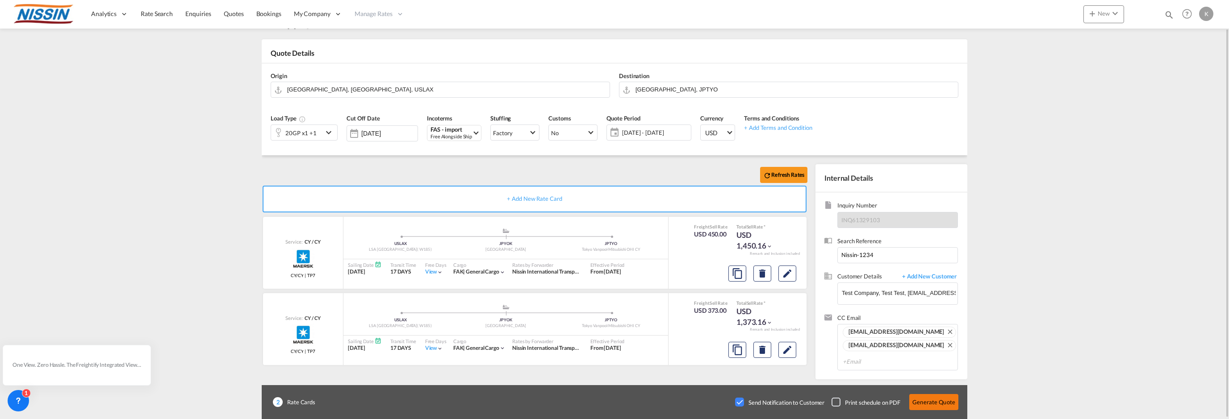
click at [923, 401] on button "Generate Quote" at bounding box center [933, 402] width 49 height 16
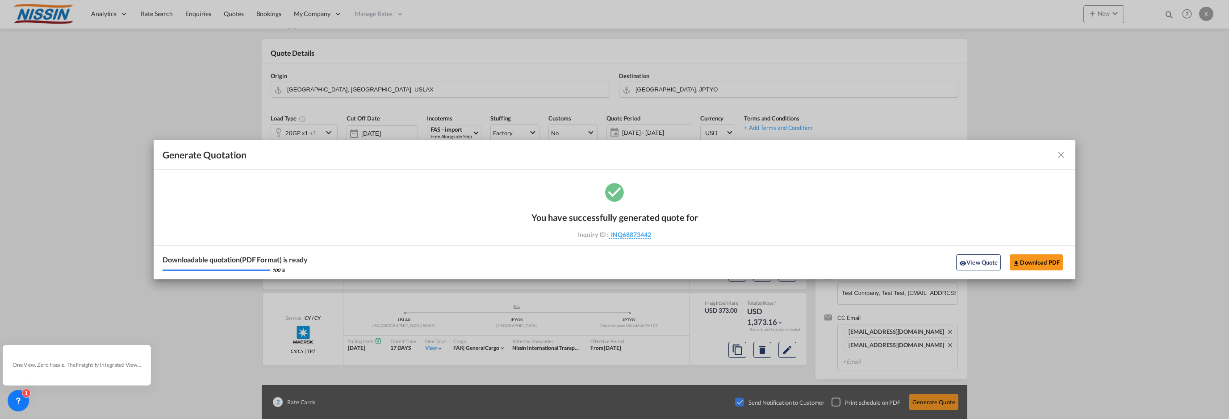
click at [1060, 156] on md-icon "icon-close fg-AAA8AD cursor m-0" at bounding box center [1061, 155] width 11 height 11
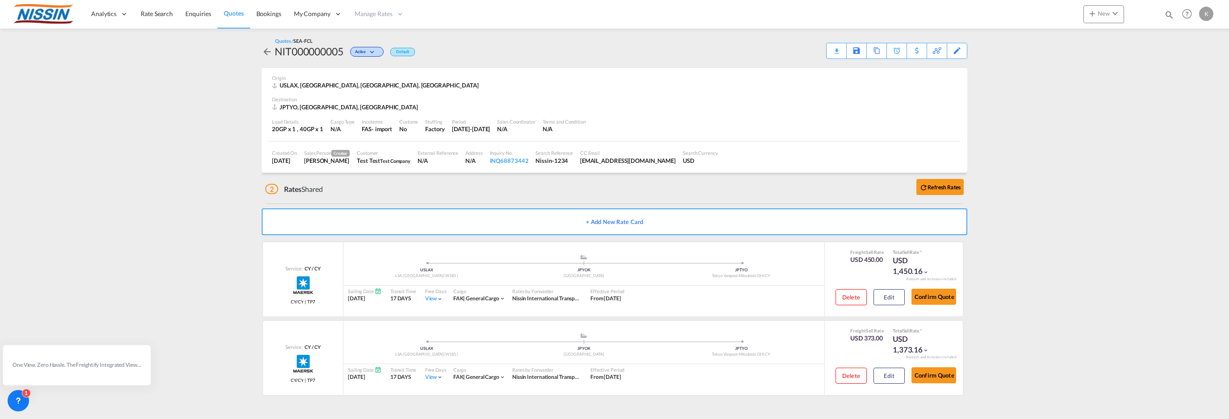
click at [239, 13] on span "Quotes" at bounding box center [234, 13] width 20 height 8
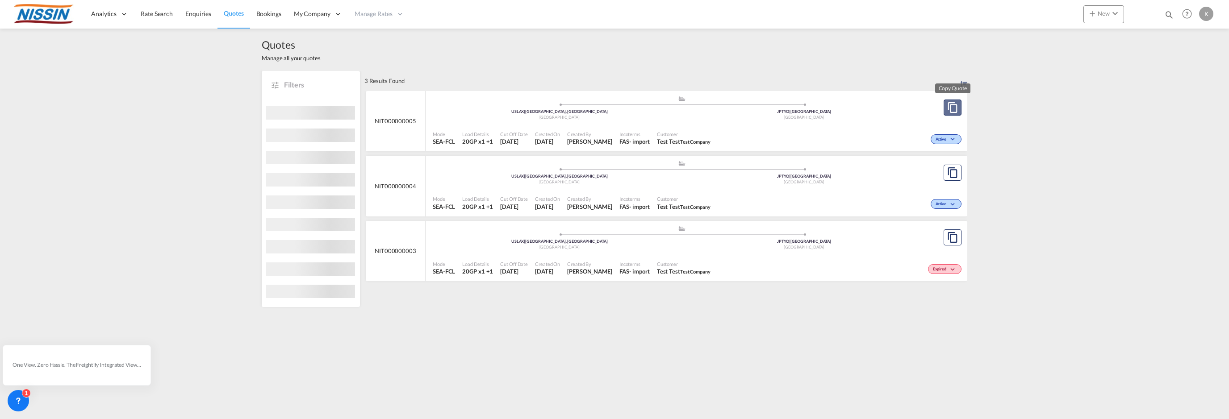
click at [956, 108] on md-icon "assets/icons/custom/copyQuote.svg" at bounding box center [952, 107] width 11 height 11
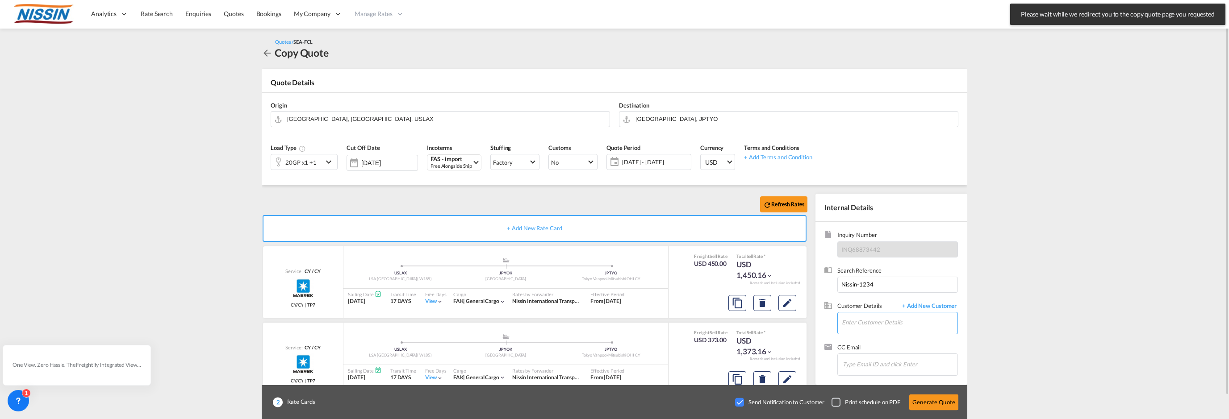
click at [867, 321] on input "Enter Customer Details" at bounding box center [900, 323] width 116 height 20
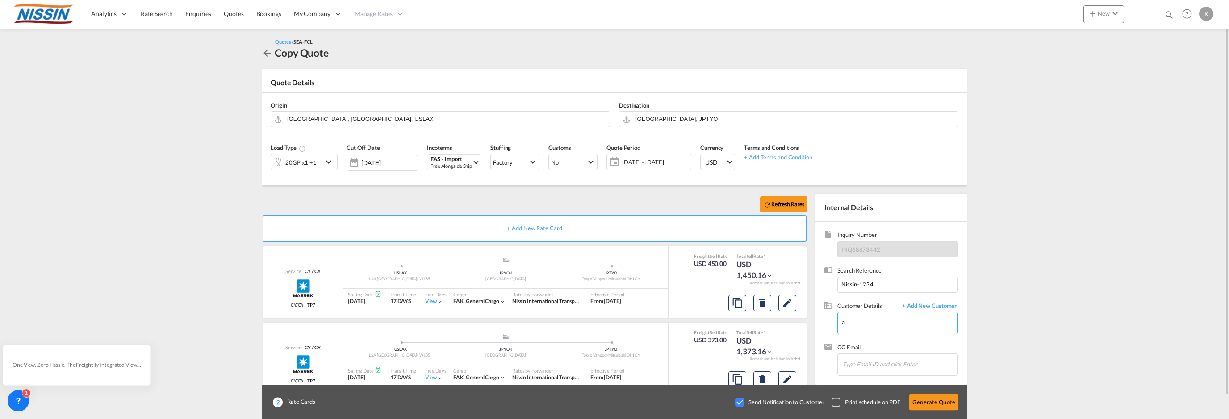
type input "a"
click at [872, 301] on div "Karthik Mani a. karthik .mani@gmail.com" at bounding box center [900, 300] width 116 height 24
type input "Nistrans Test, Karthik Mani, a.karthik.mani@gmail.com"
click at [889, 365] on input "Chips input." at bounding box center [887, 364] width 89 height 19
click at [872, 368] on input "Chips input." at bounding box center [887, 364] width 89 height 19
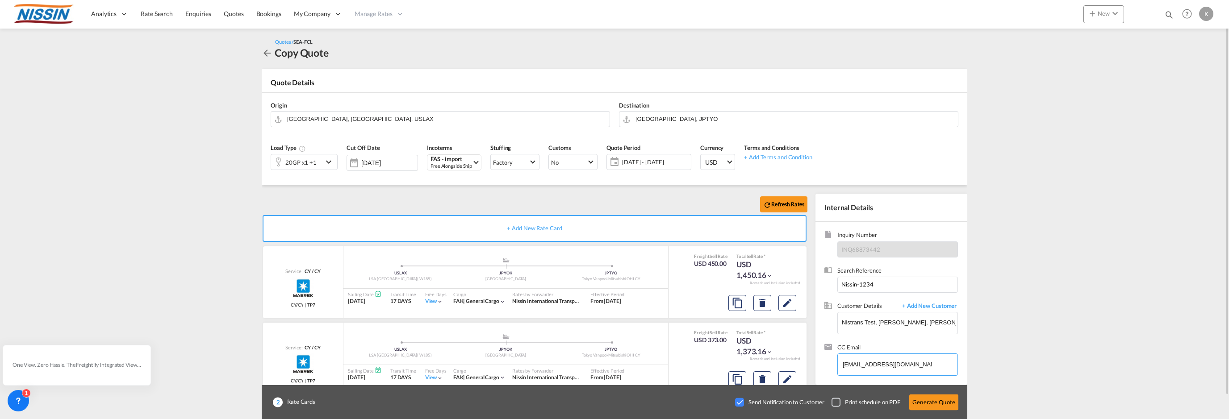
type input "[EMAIL_ADDRESS][DOMAIN_NAME]"
type input "kmani@nitusa.com"
click at [949, 400] on button "Generate Quote" at bounding box center [933, 402] width 49 height 16
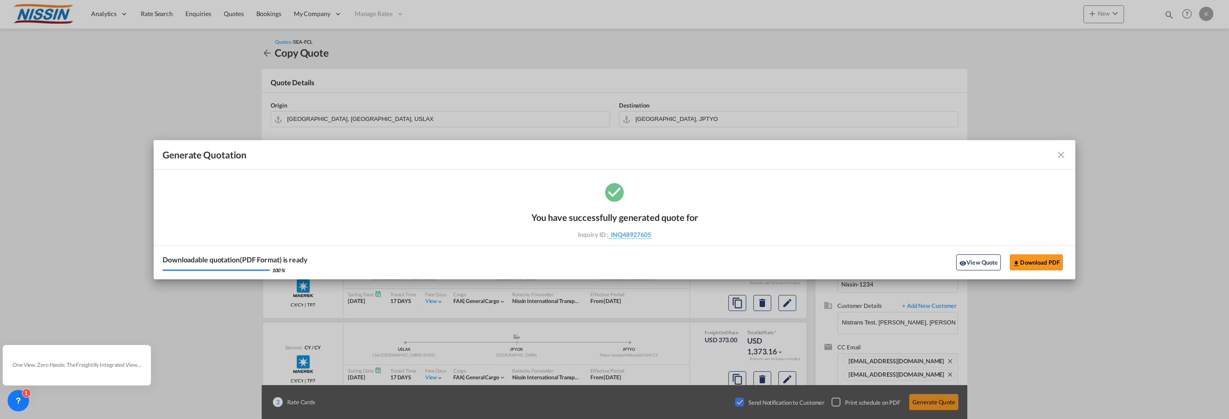
click at [1063, 148] on md-toolbar "Generate Quotation" at bounding box center [615, 154] width 922 height 29
click at [1063, 155] on md-icon "icon-close fg-AAA8AD cursor m-0" at bounding box center [1061, 155] width 11 height 11
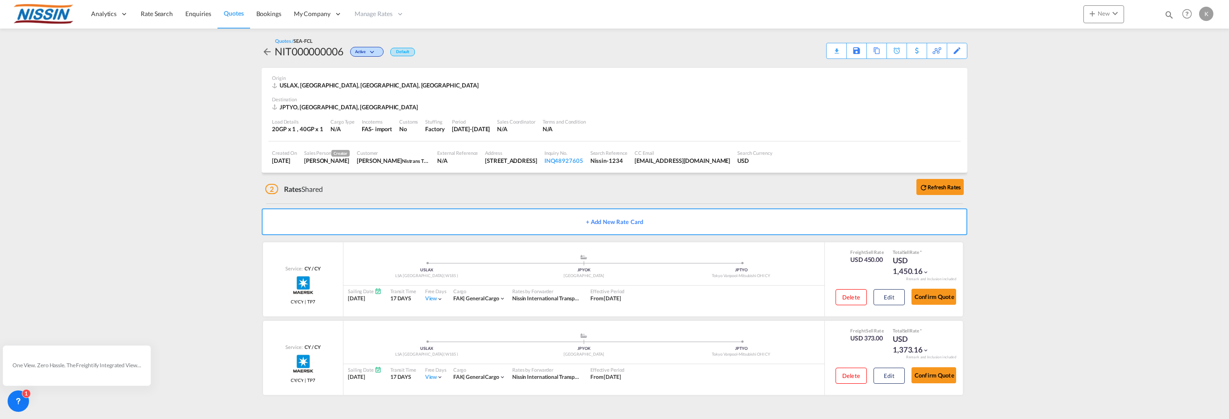
click at [237, 13] on span "Quotes" at bounding box center [234, 13] width 20 height 8
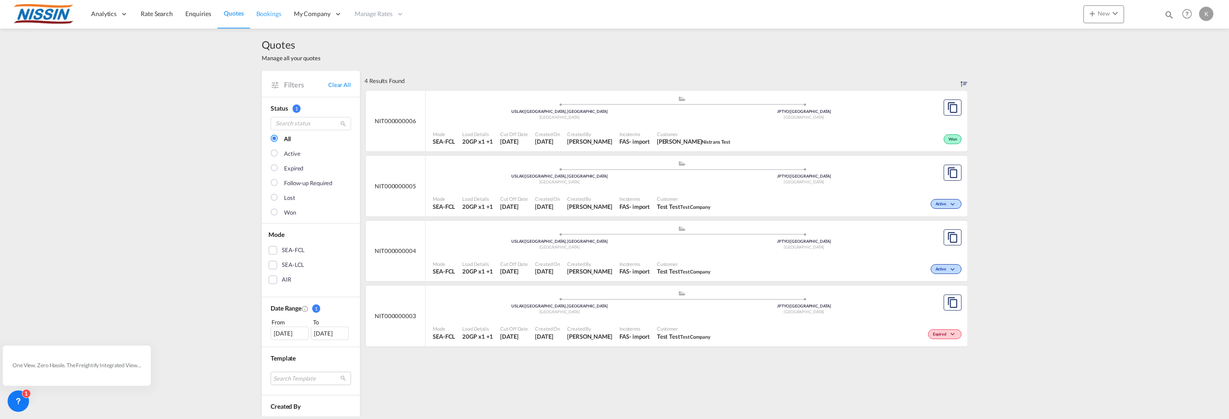
click at [274, 14] on span "Bookings" at bounding box center [268, 14] width 25 height 8
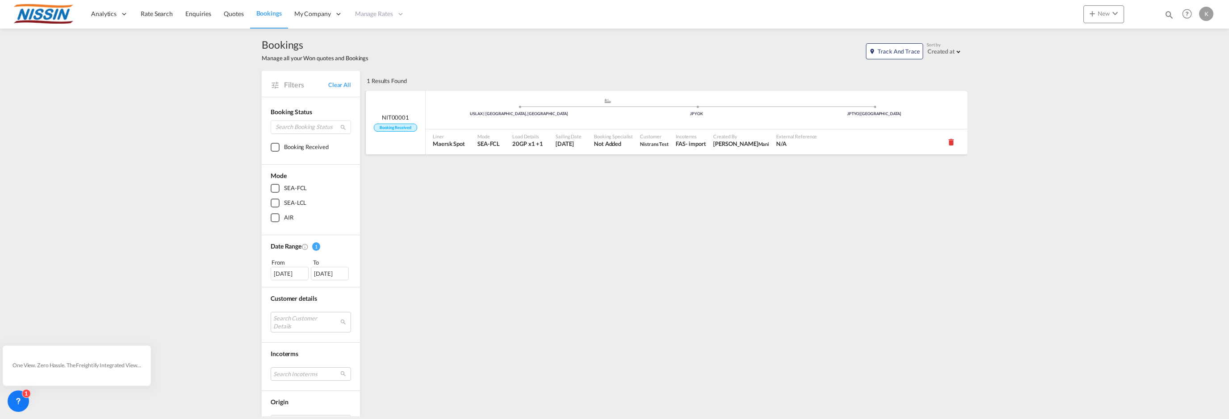
click at [660, 124] on div ".a{fill:#aaa8ad;} .a{fill:#aaa8ad;} USLAX | Los Angeles, CA JPYOK JPTYO | Tokyo" at bounding box center [697, 111] width 542 height 27
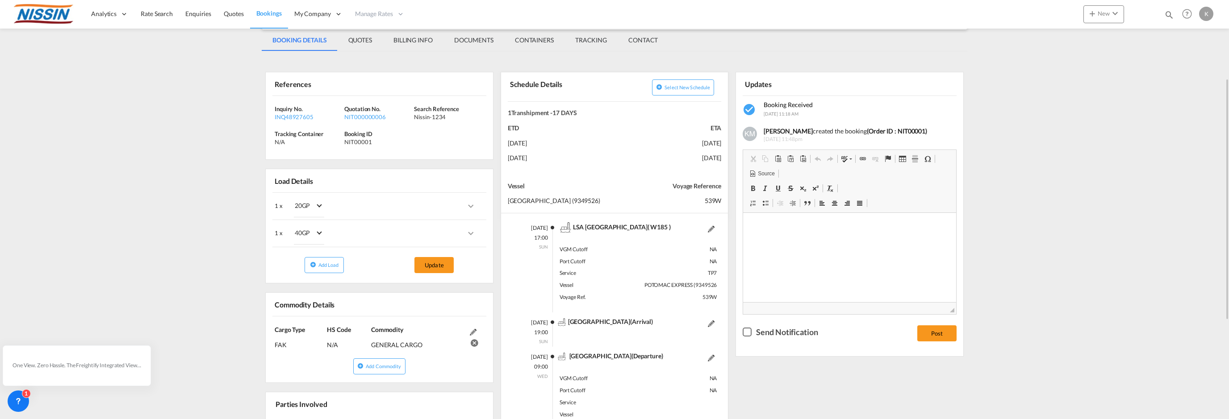
scroll to position [134, 0]
click at [750, 331] on div "Checkbox No Ink" at bounding box center [747, 330] width 9 height 9
click at [938, 329] on button "Post" at bounding box center [936, 332] width 39 height 16
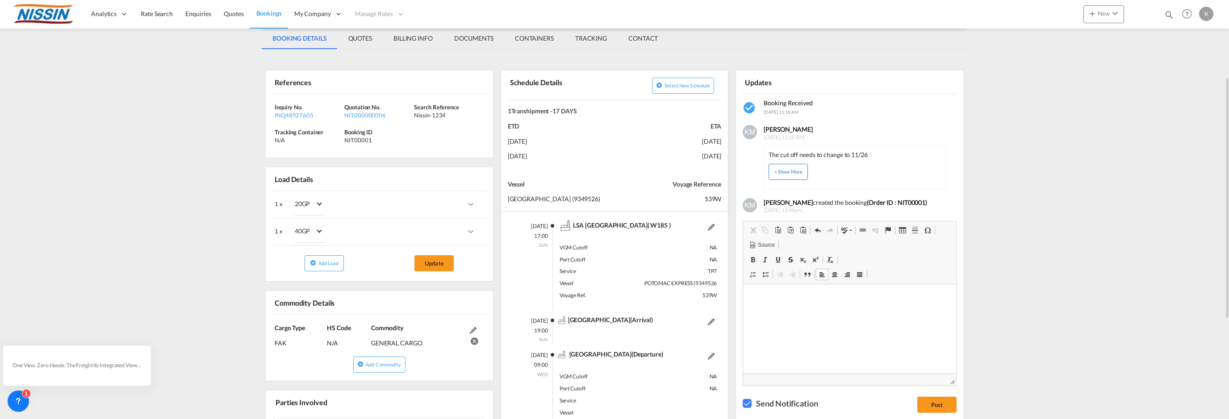
click at [786, 168] on button "+ Show More" at bounding box center [788, 172] width 39 height 16
click at [787, 171] on button "- Show Less" at bounding box center [788, 172] width 39 height 16
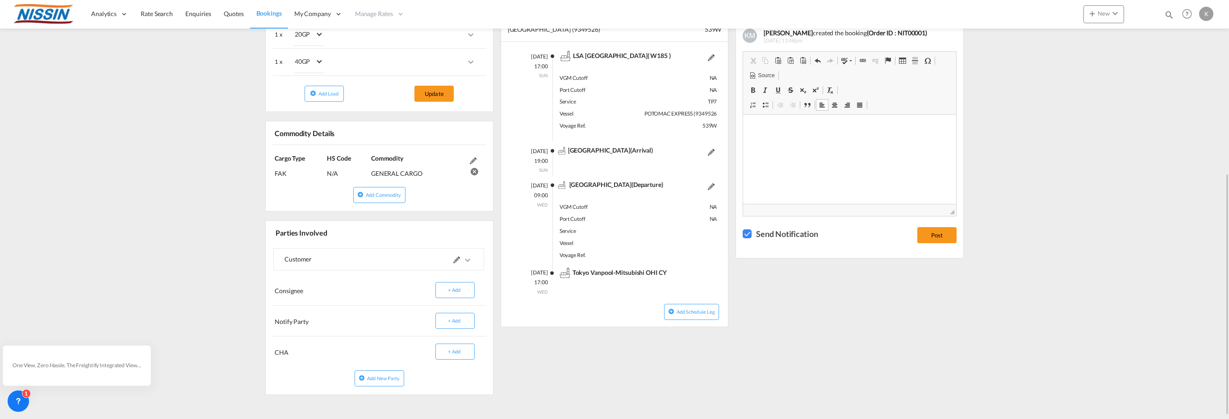
scroll to position [303, 0]
click at [1115, 187] on md-content "Analytics Reports Dashboard Rate Search Enquiries Quotes Bookings" at bounding box center [614, 209] width 1229 height 419
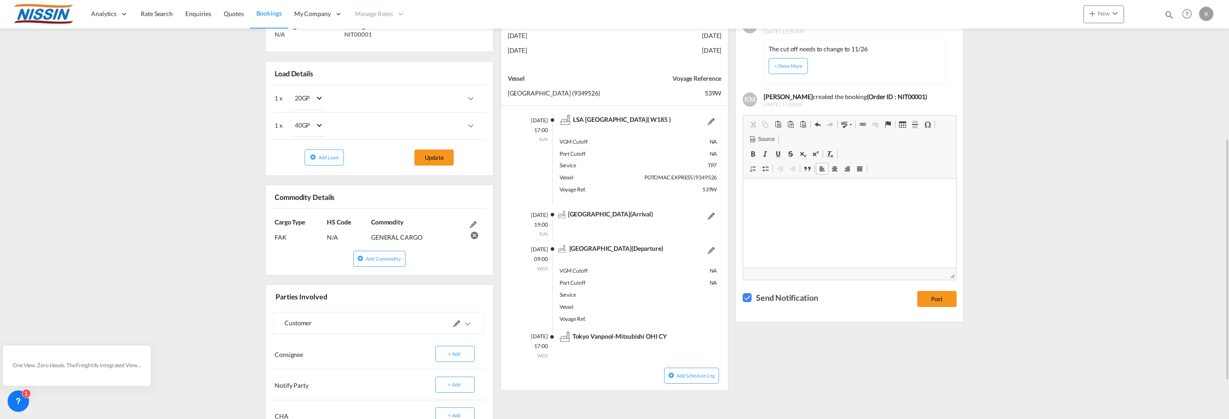
scroll to position [240, 0]
click at [744, 295] on div "Checkbox No Ink" at bounding box center [747, 297] width 9 height 9
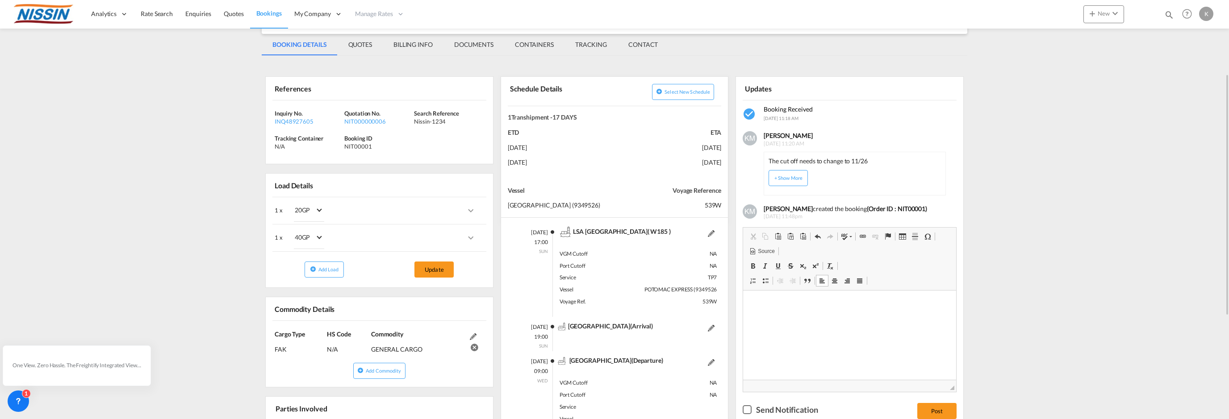
scroll to position [128, 0]
click at [363, 43] on md-tab-item "QUOTES" at bounding box center [360, 44] width 45 height 21
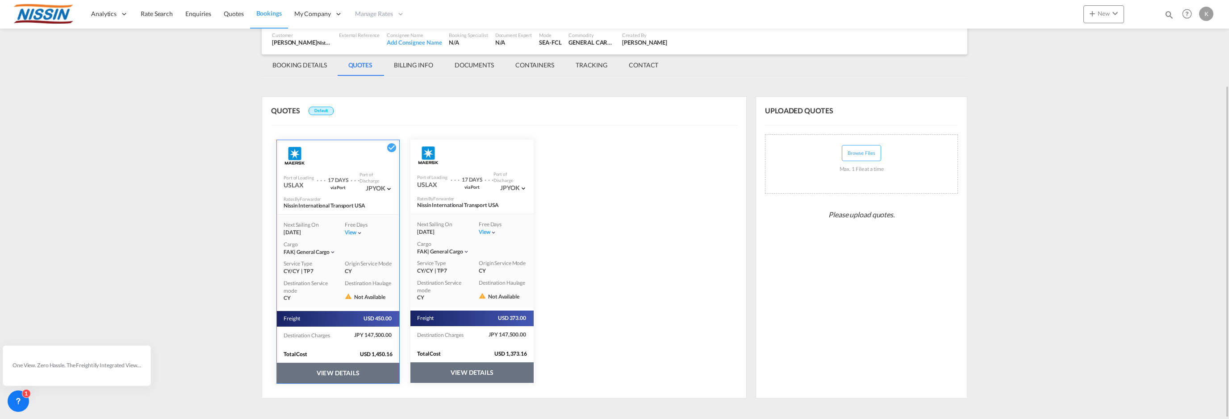
scroll to position [107, 0]
click at [300, 65] on md-tab-item "BOOKING DETAILS" at bounding box center [300, 64] width 76 height 21
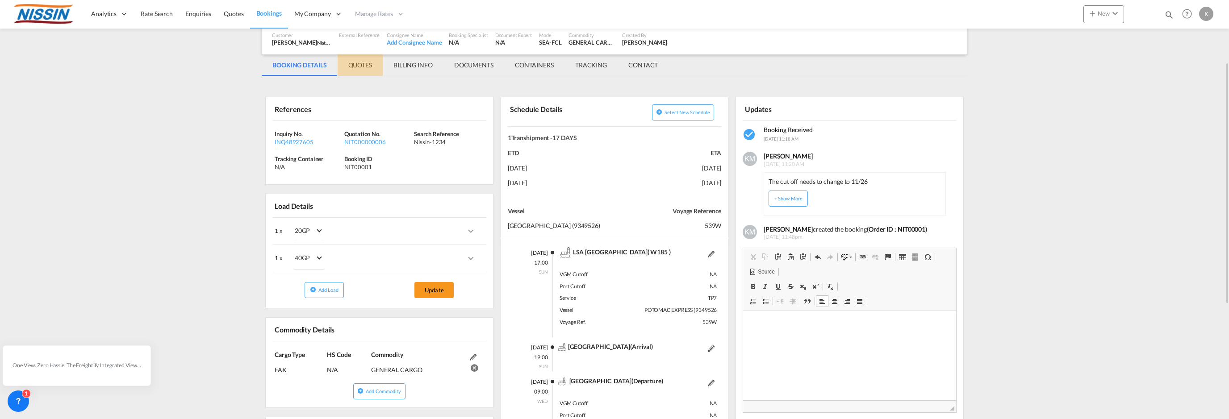
click at [362, 71] on md-tab-item "QUOTES" at bounding box center [360, 64] width 45 height 21
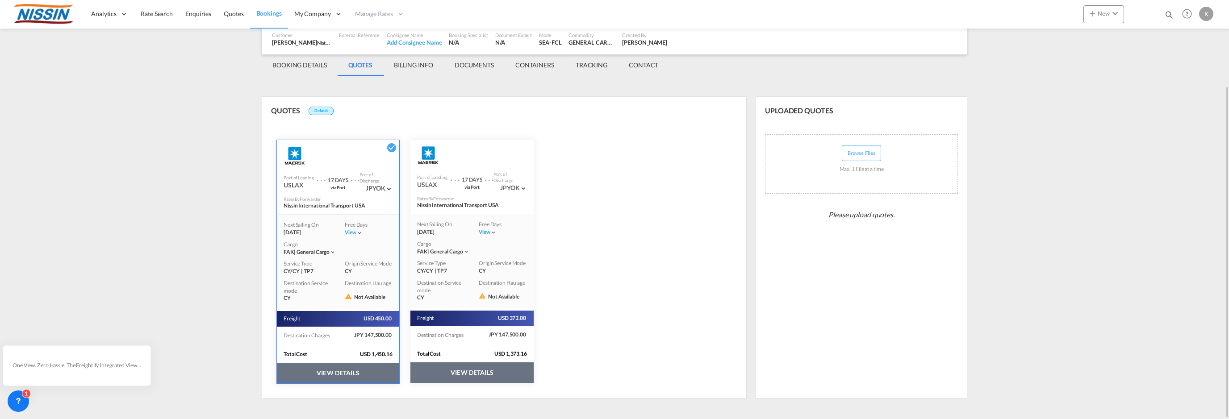
click at [409, 65] on md-tab-item "BILLING INFO" at bounding box center [413, 64] width 61 height 21
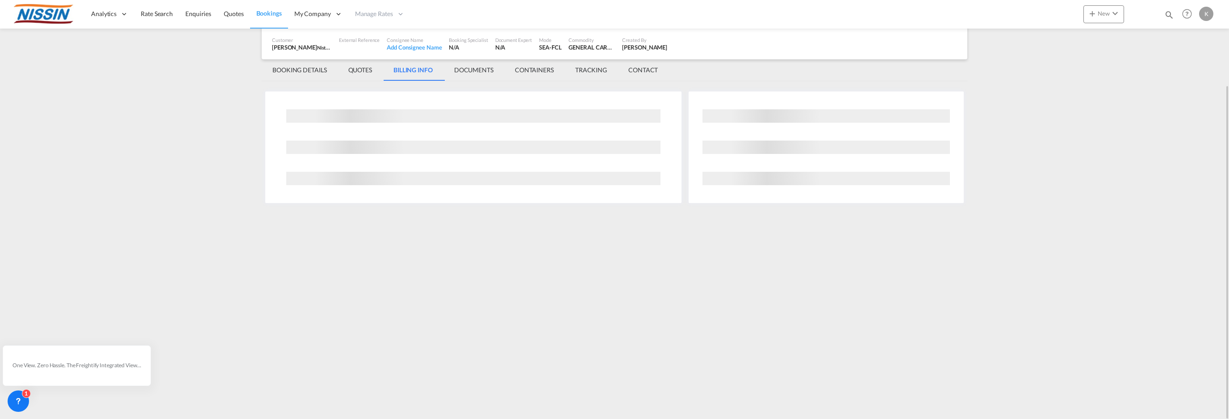
scroll to position [0, 0]
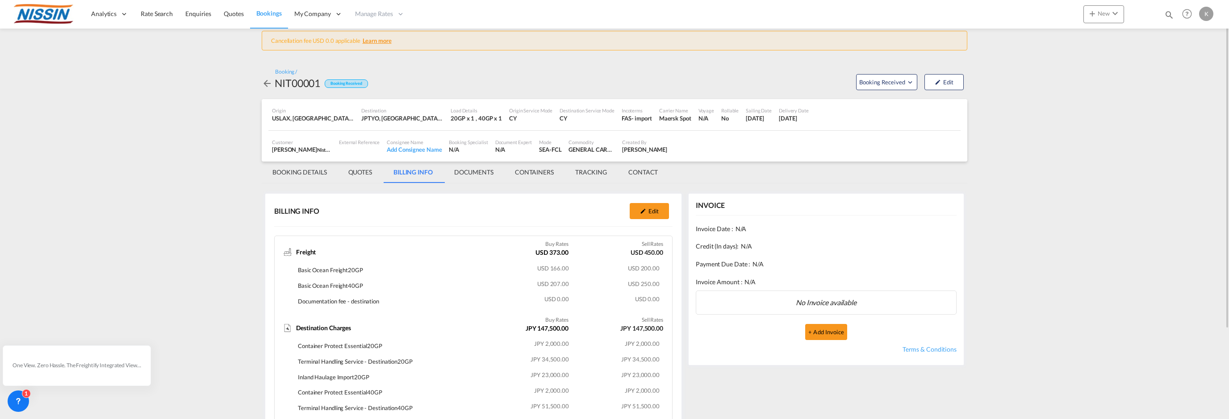
click at [466, 169] on md-tab-item "DOCUMENTS" at bounding box center [474, 172] width 61 height 21
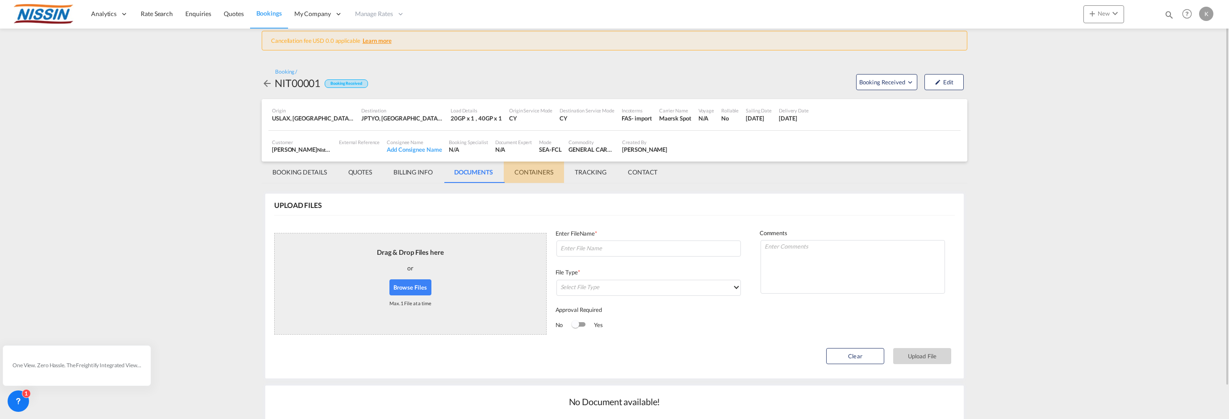
click at [528, 171] on md-tab-item "CONTAINERS" at bounding box center [534, 172] width 60 height 21
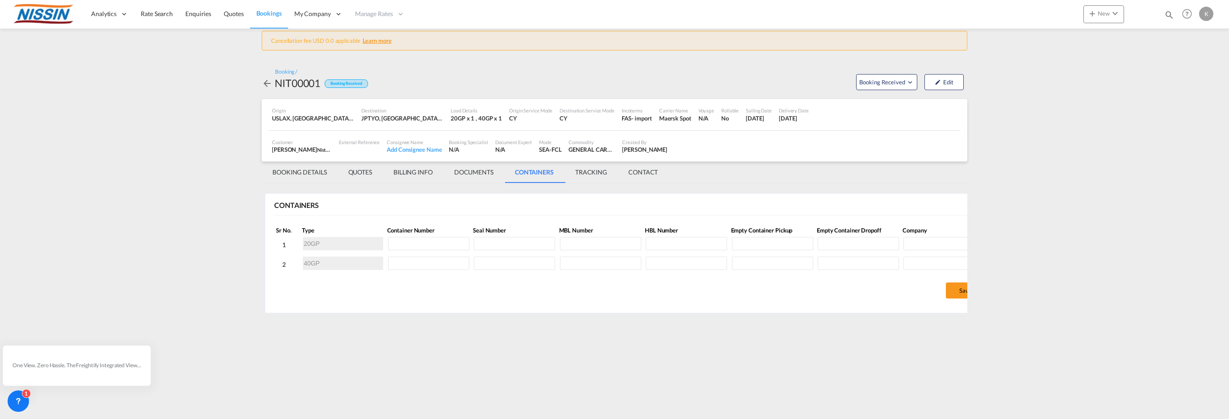
click at [645, 171] on md-tab-item "CONTACT" at bounding box center [643, 172] width 51 height 21
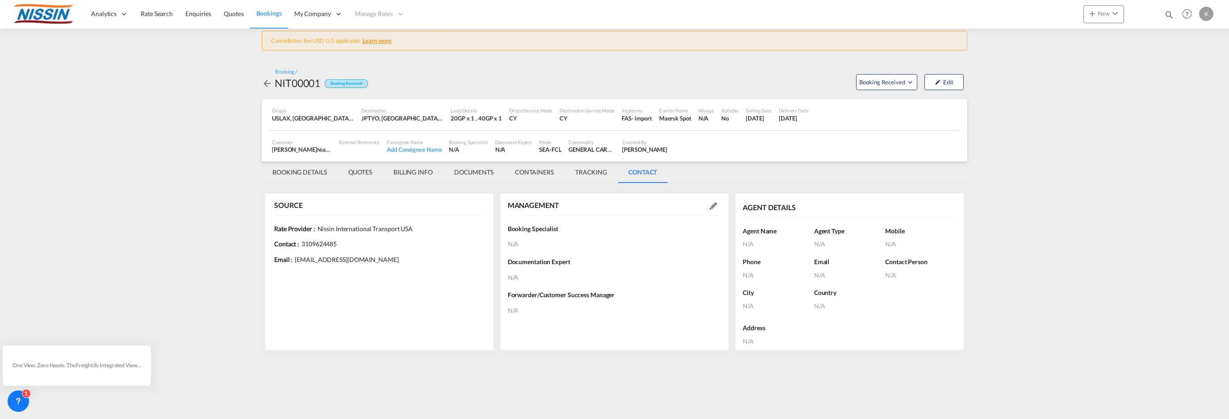
click at [313, 172] on md-tab-item "BOOKING DETAILS" at bounding box center [300, 172] width 76 height 21
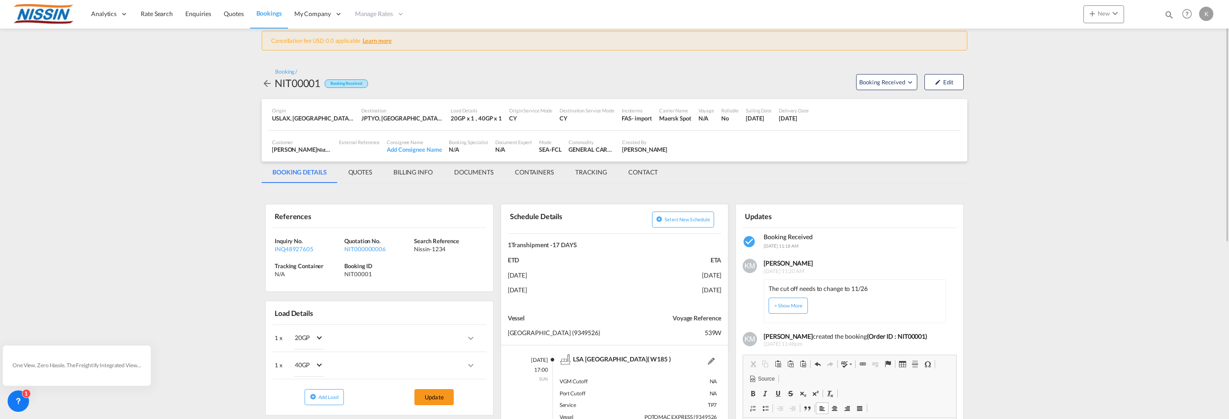
click at [1024, 272] on md-content "Analytics Reports Dashboard Rate Search Enquiries Quotes Bookings" at bounding box center [614, 209] width 1229 height 419
click at [147, 113] on md-content "Analytics Reports Dashboard Rate Search Enquiries Quotes Bookings" at bounding box center [614, 209] width 1229 height 419
click at [198, 12] on span "Enquiries" at bounding box center [198, 14] width 26 height 8
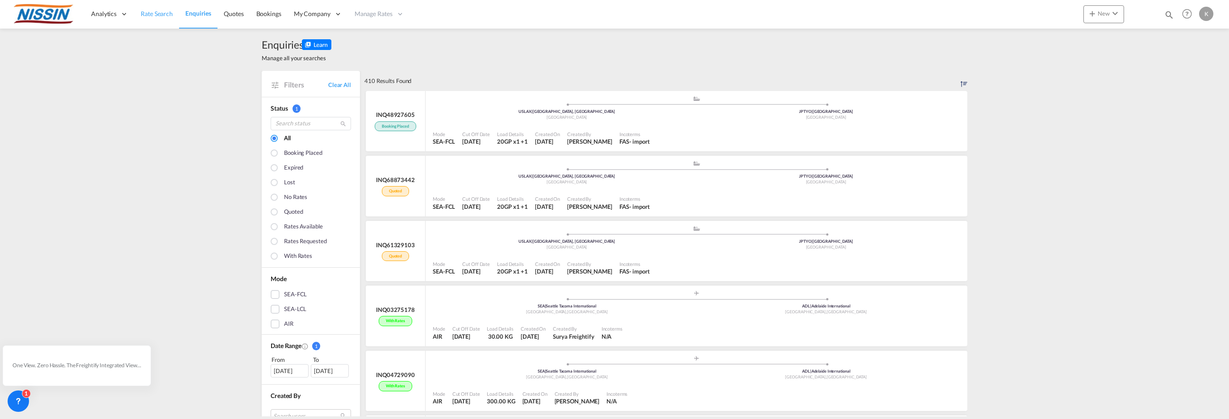
click at [153, 13] on span "Rate Search" at bounding box center [157, 14] width 32 height 8
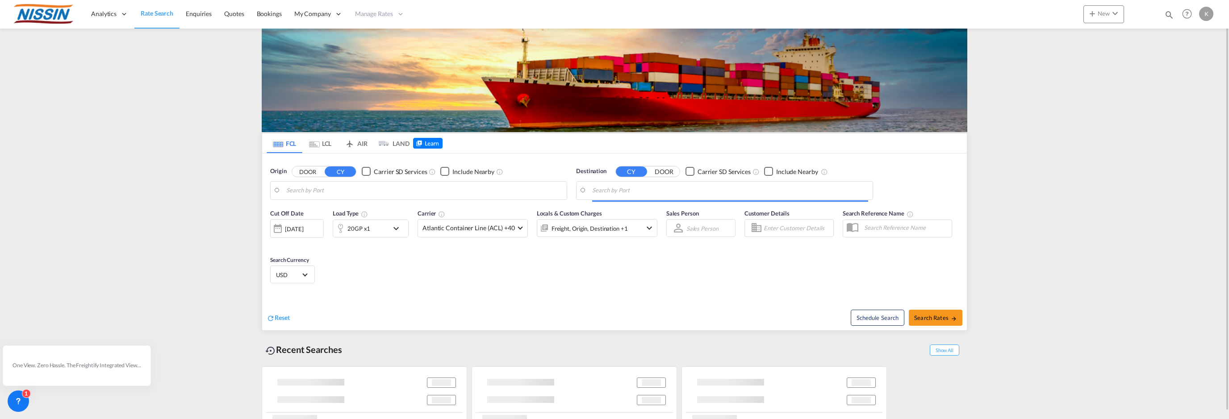
type input "Los Angeles, CA, USLAX"
type input "Tokyo, JPTYO"
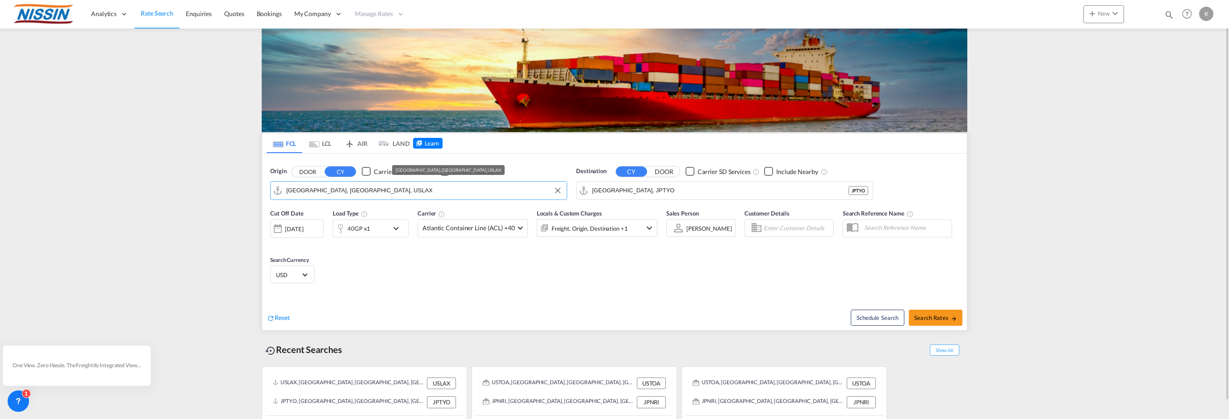
click at [373, 187] on input "Los Angeles, CA, USLAX" at bounding box center [424, 190] width 276 height 13
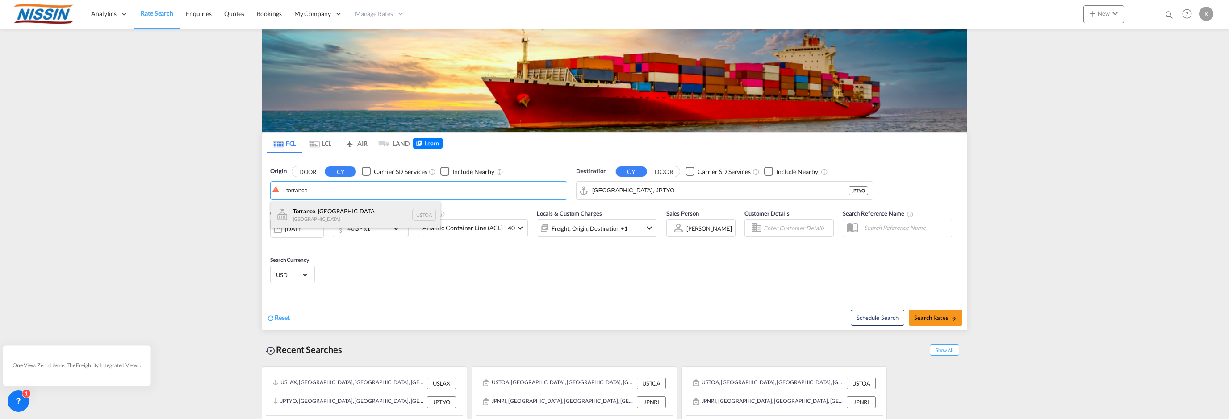
click at [313, 219] on div "Torrance , CA United States USTOA" at bounding box center [356, 214] width 170 height 27
type input "Torrance, CA, USTOA"
click at [294, 174] on button "DOOR" at bounding box center [307, 172] width 31 height 10
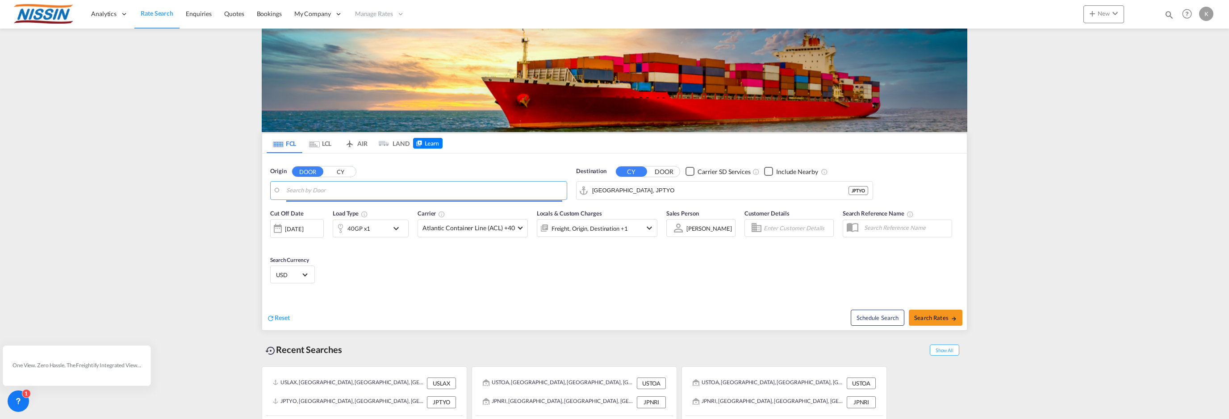
click at [337, 190] on input "Search by Door" at bounding box center [424, 190] width 276 height 13
click at [339, 170] on button "CY" at bounding box center [340, 172] width 31 height 10
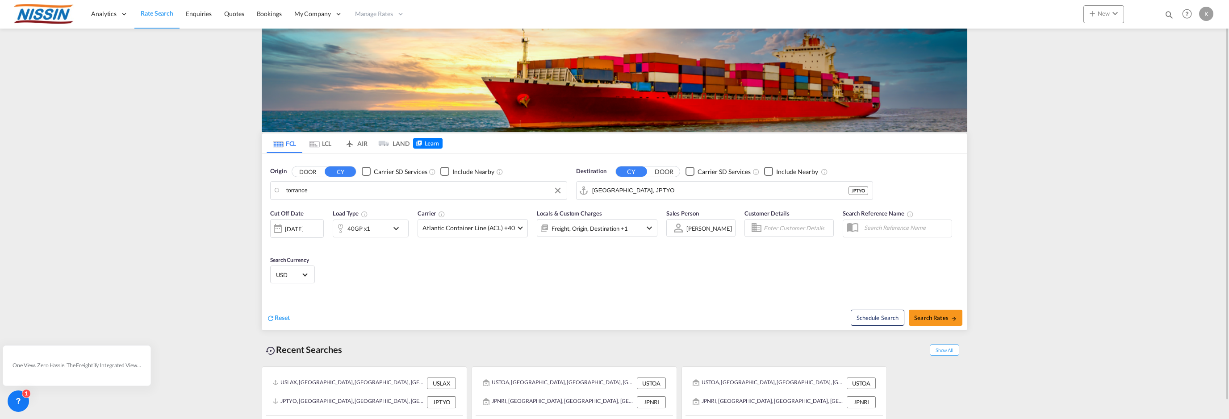
click at [323, 187] on input "torrance" at bounding box center [424, 190] width 276 height 13
click at [318, 211] on div "Torrance , CA United States USTOA" at bounding box center [356, 214] width 170 height 27
type input "Torrance, CA, USTOA"
click at [654, 194] on input "Tokyo, JPTYO" at bounding box center [730, 190] width 276 height 13
click at [303, 226] on div "09 Oct 2025" at bounding box center [294, 229] width 18 height 8
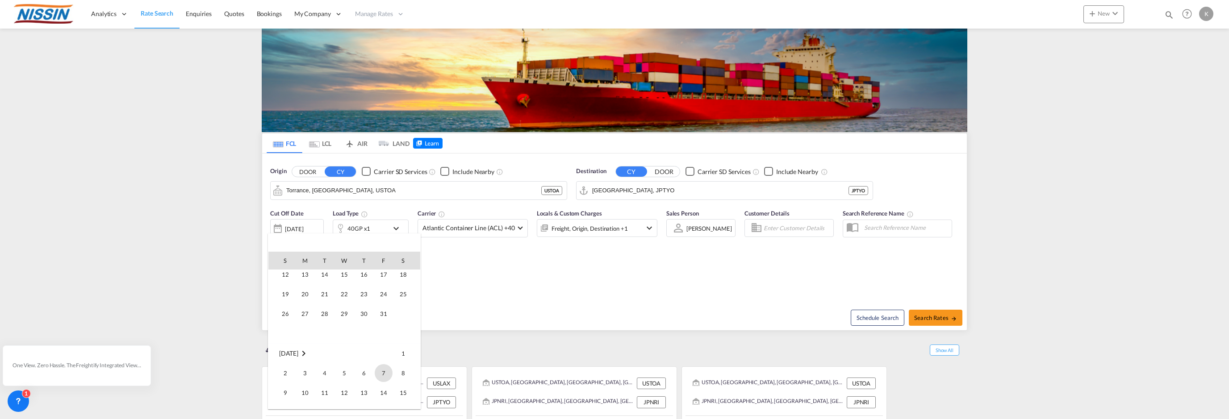
scroll to position [45, 0]
click at [363, 394] on span "13" at bounding box center [364, 393] width 18 height 18
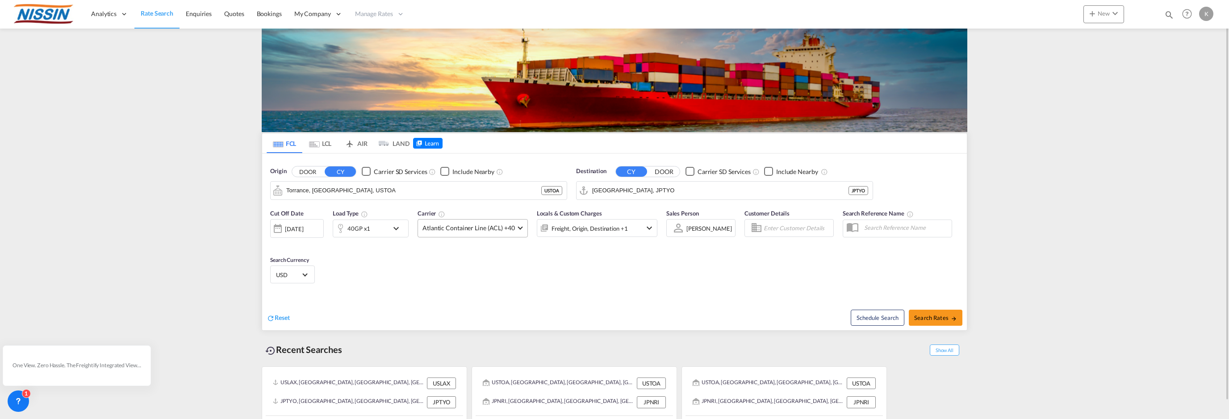
click at [522, 230] on md-select-value "Atlantic Container Line (ACL) +40" at bounding box center [472, 228] width 109 height 17
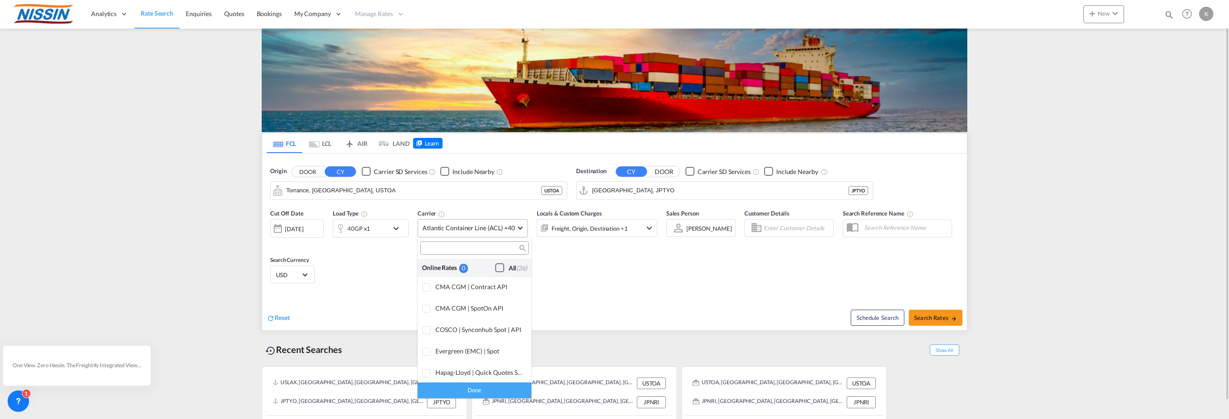
scroll to position [545, 0]
click at [584, 269] on md-backdrop at bounding box center [614, 209] width 1229 height 419
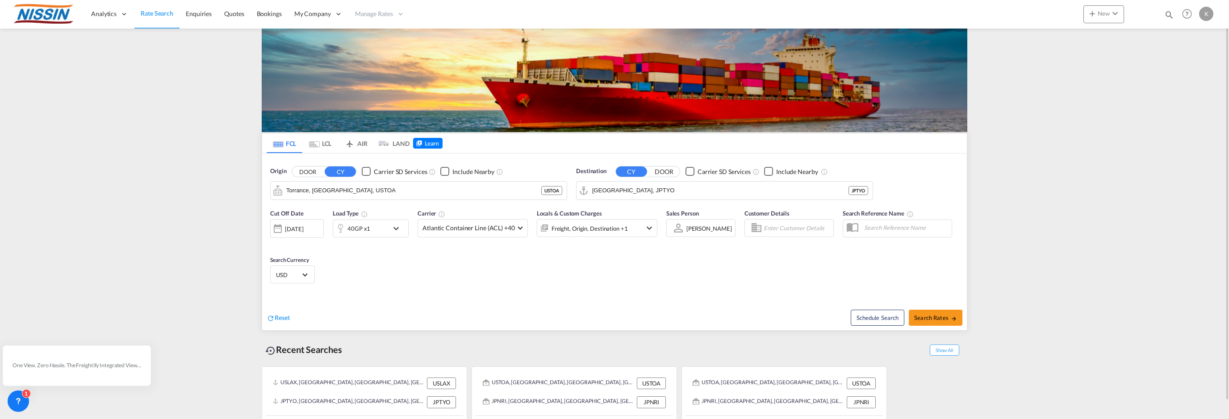
click at [774, 224] on input "Enter Customer Details" at bounding box center [797, 228] width 67 height 13
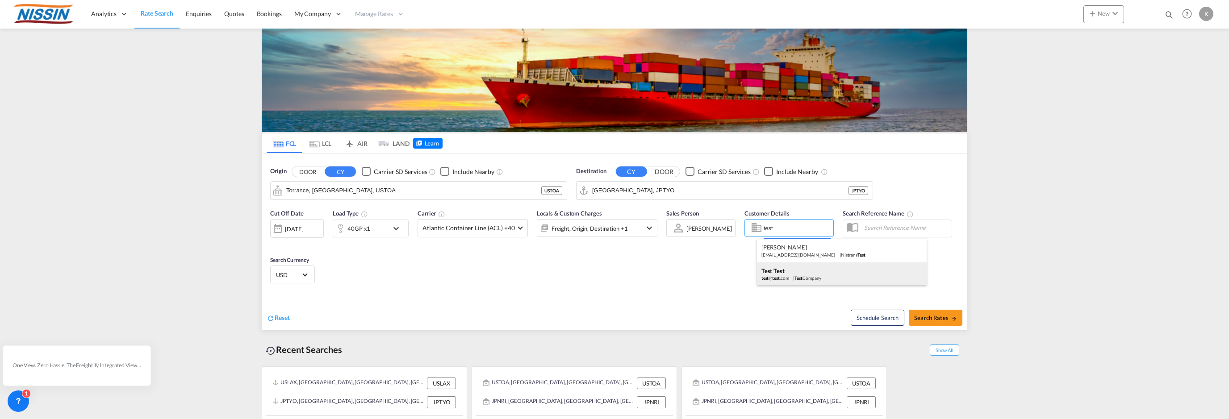
click at [774, 271] on div "Test Test test @ test .com | Test Company" at bounding box center [842, 274] width 170 height 23
type input "Test Company, Test Test, test@test.com"
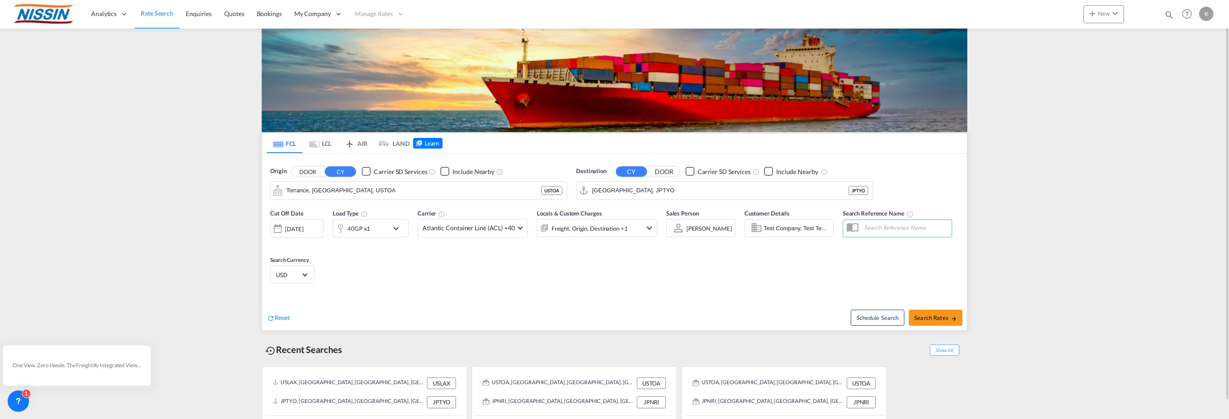
click at [882, 230] on input "text" at bounding box center [906, 227] width 92 height 13
type input "Test456"
click at [940, 314] on button "Search Rates" at bounding box center [936, 318] width 54 height 16
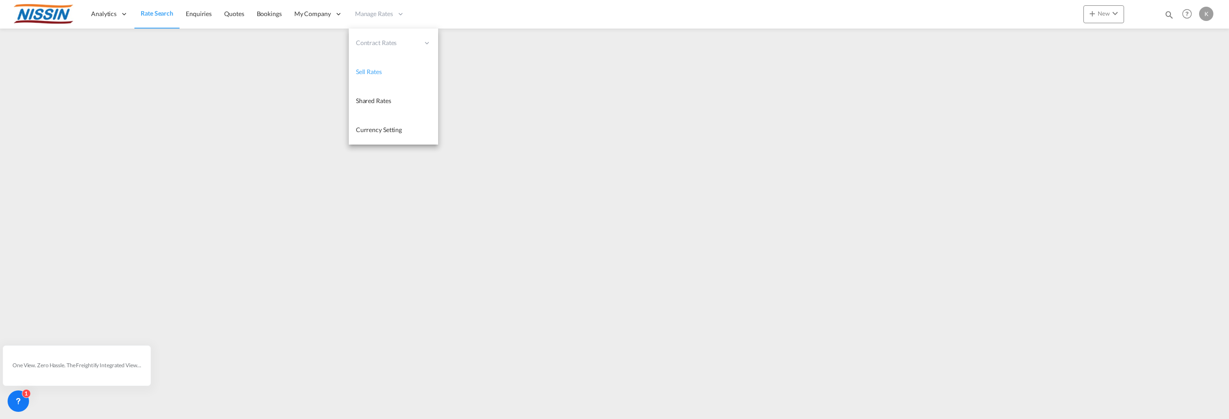
click at [368, 72] on span "Sell Rates" at bounding box center [369, 72] width 26 height 8
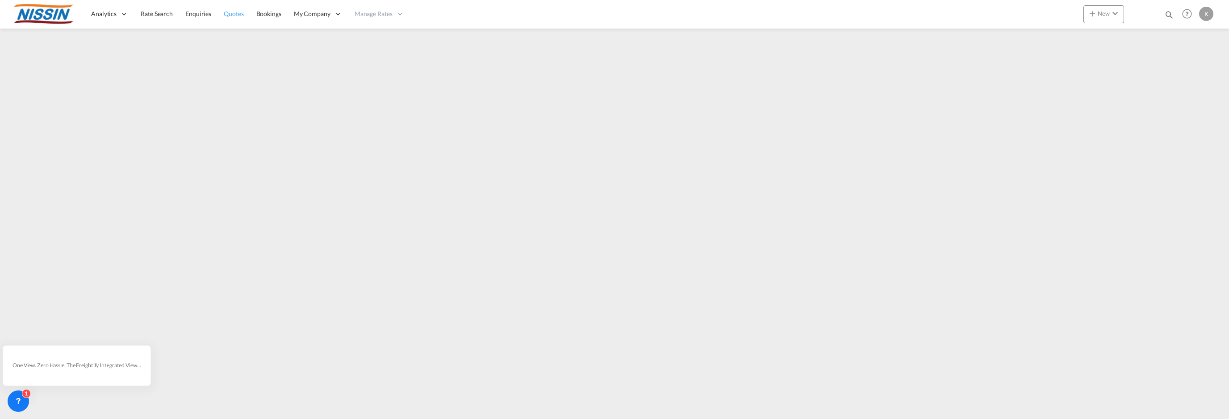
click at [238, 16] on span "Quotes" at bounding box center [234, 14] width 20 height 8
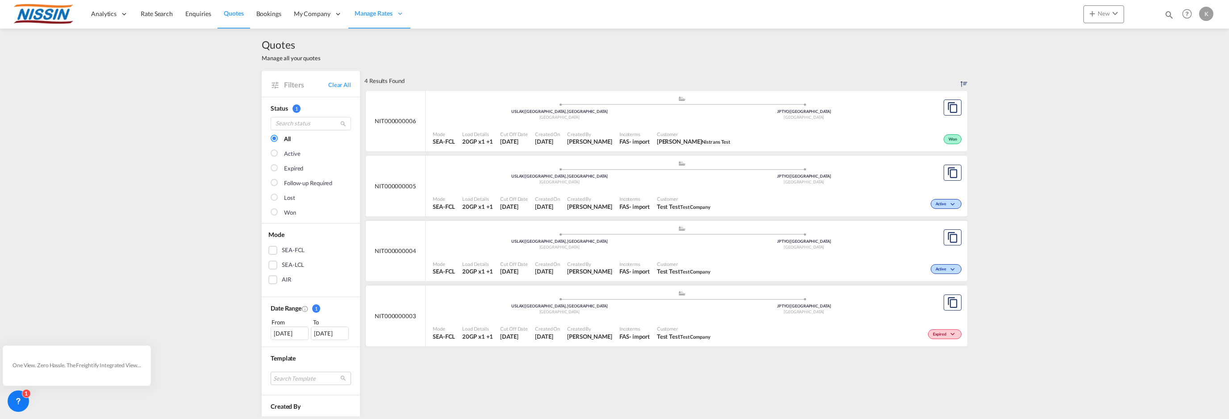
click at [868, 127] on div "Won" at bounding box center [849, 138] width 230 height 22
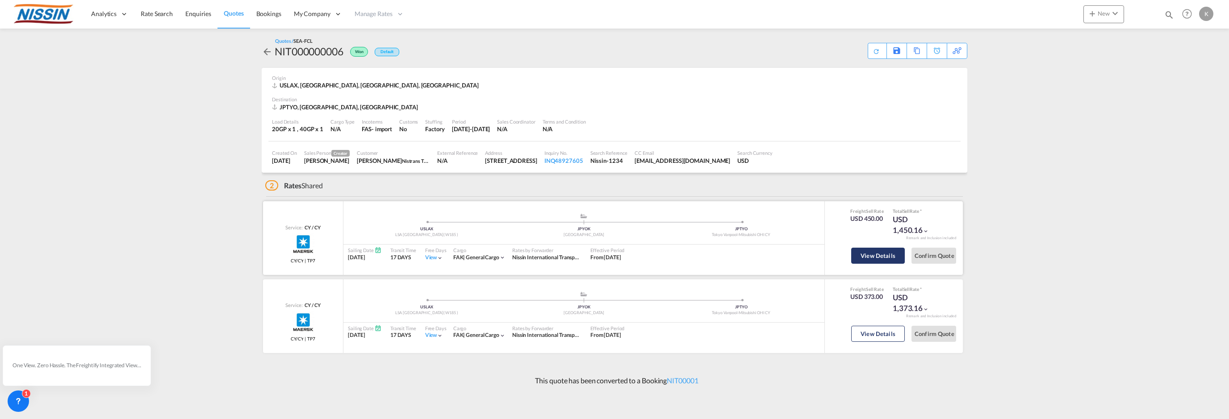
click at [889, 256] on button "View Details" at bounding box center [878, 256] width 54 height 16
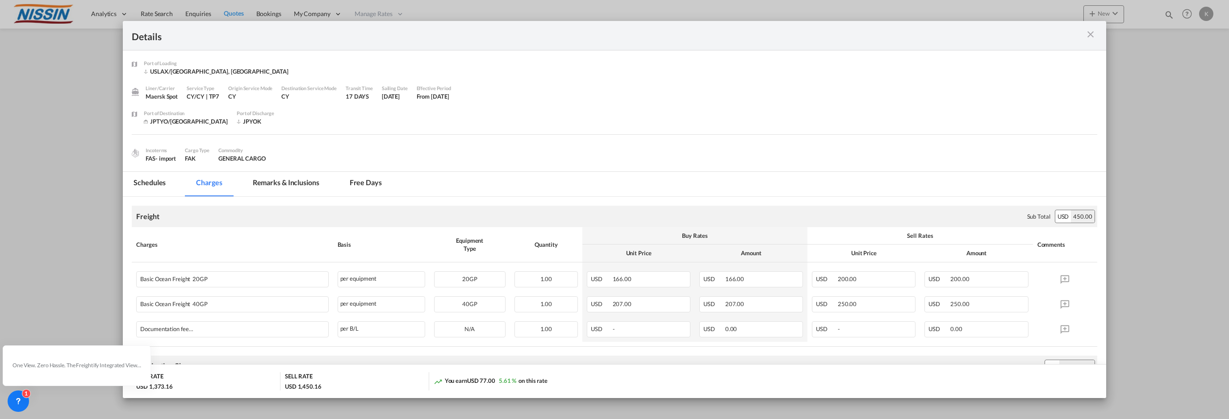
click at [1093, 35] on md-icon "icon-close m-3 fg-AAA8AD cursor" at bounding box center [1090, 34] width 11 height 11
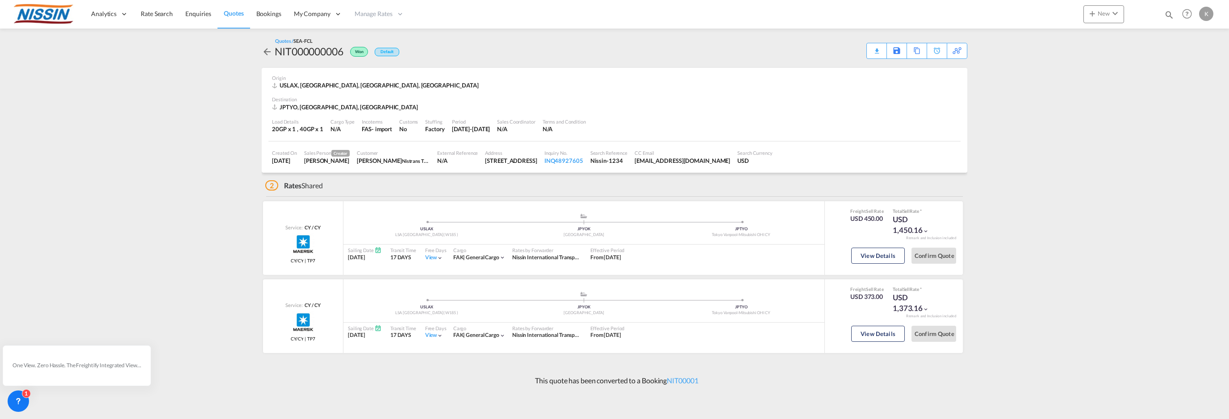
click at [1106, 194] on md-content "Analytics Reports Dashboard Rate Search Enquiries Quotes Bookings" at bounding box center [614, 209] width 1229 height 419
click at [236, 11] on span "Quotes" at bounding box center [234, 13] width 20 height 8
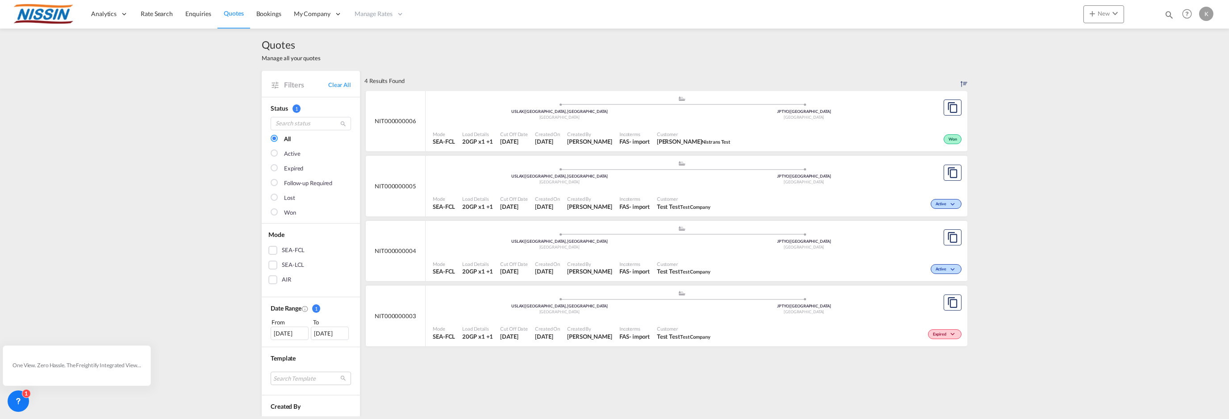
click at [733, 184] on div "Japan" at bounding box center [804, 183] width 245 height 6
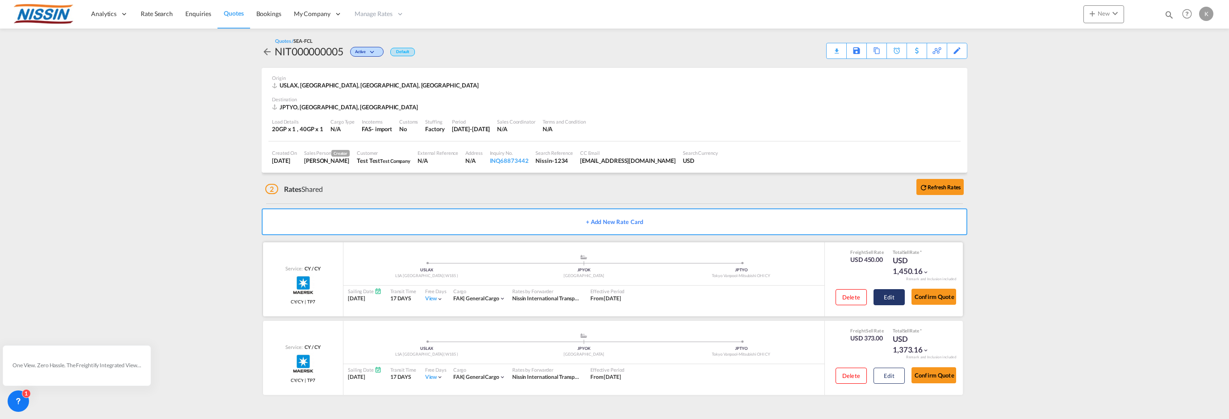
click at [879, 296] on button "Edit" at bounding box center [889, 297] width 31 height 16
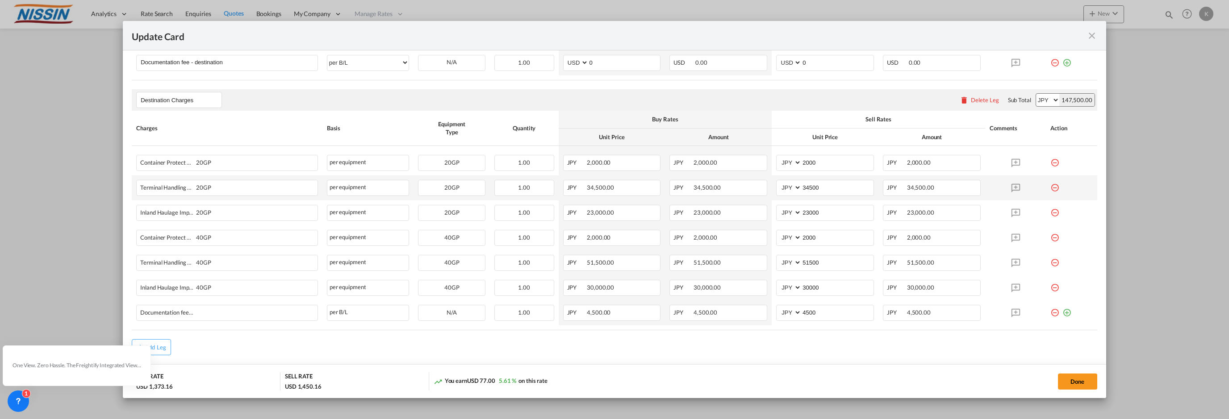
scroll to position [351, 0]
click at [941, 160] on div "JPY 2,000.00" at bounding box center [932, 162] width 98 height 16
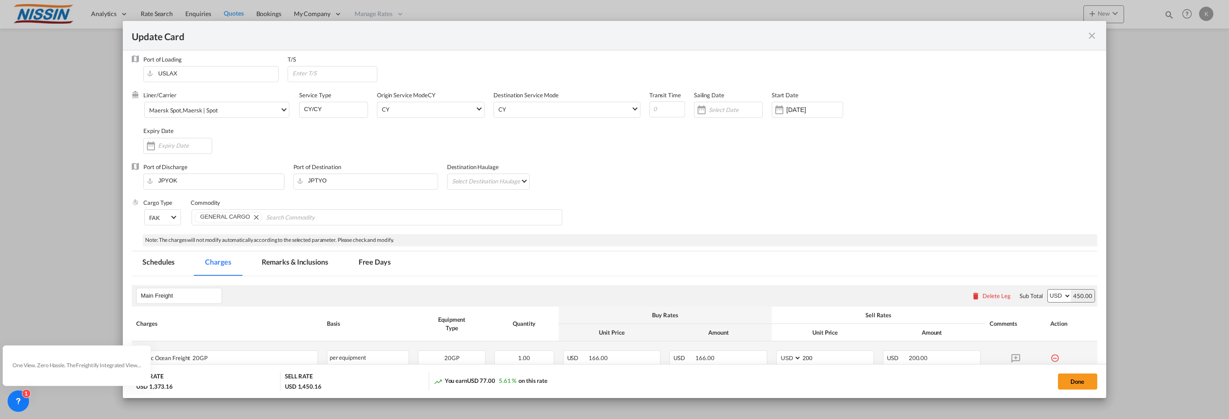
scroll to position [0, 0]
drag, startPoint x: 1093, startPoint y: 37, endPoint x: 1106, endPoint y: 70, distance: 34.8
click at [1093, 38] on md-icon "icon-close fg-AAA8AD m-0 pointer" at bounding box center [1092, 35] width 11 height 11
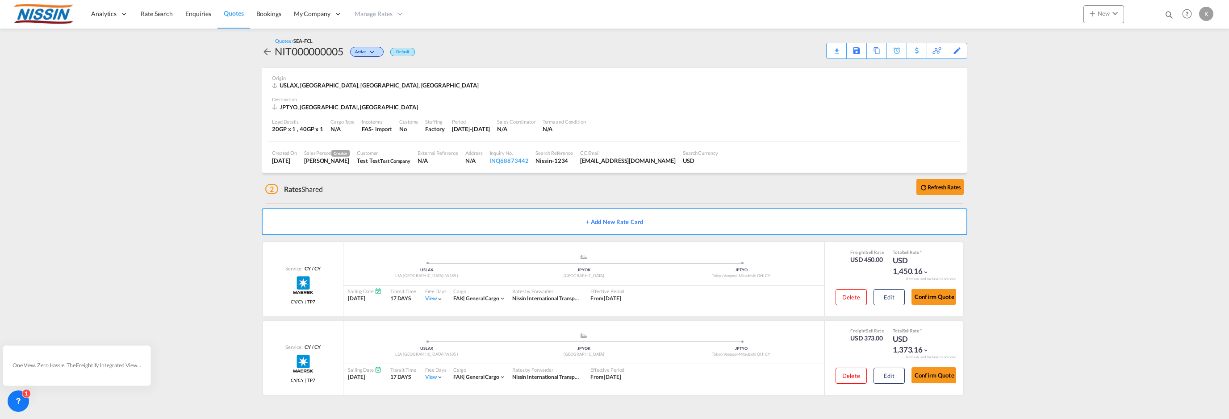
click at [231, 14] on span "Quotes" at bounding box center [234, 13] width 20 height 8
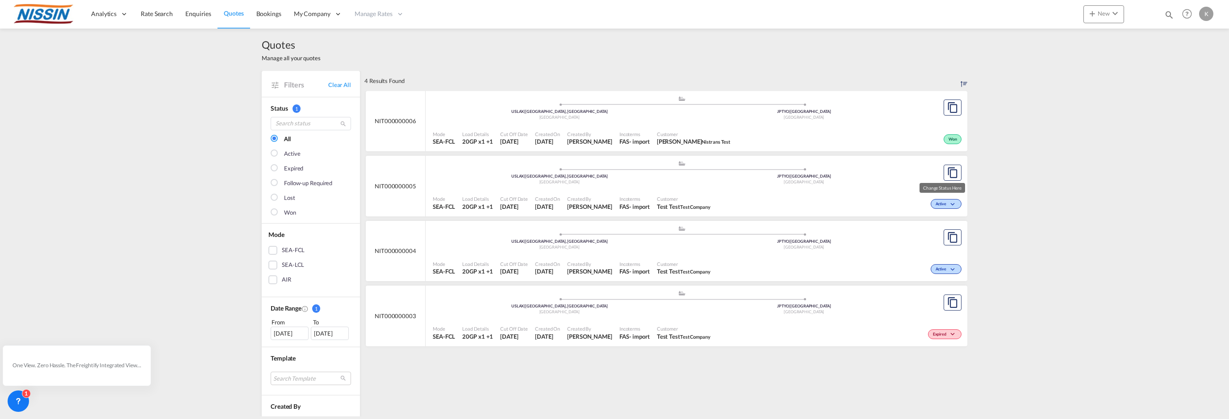
click at [943, 204] on span "Active" at bounding box center [942, 204] width 13 height 6
click at [908, 193] on div "Follow-up Required Lost" at bounding box center [614, 209] width 1229 height 419
click at [940, 204] on span "Active" at bounding box center [942, 204] width 13 height 6
click at [922, 230] on span "Lost" at bounding box center [929, 231] width 22 height 10
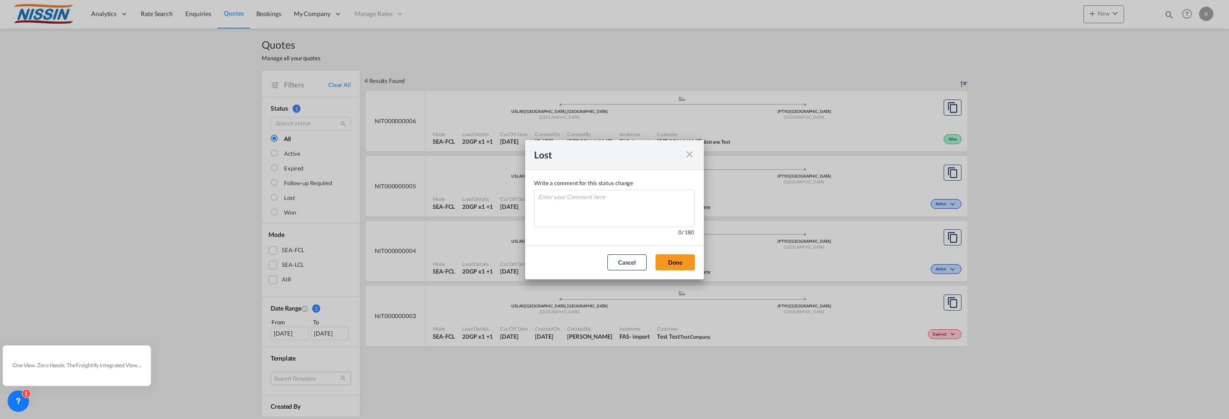
drag, startPoint x: 632, startPoint y: 260, endPoint x: 704, endPoint y: 246, distance: 74.2
click at [633, 259] on button "Cancel" at bounding box center [626, 263] width 39 height 16
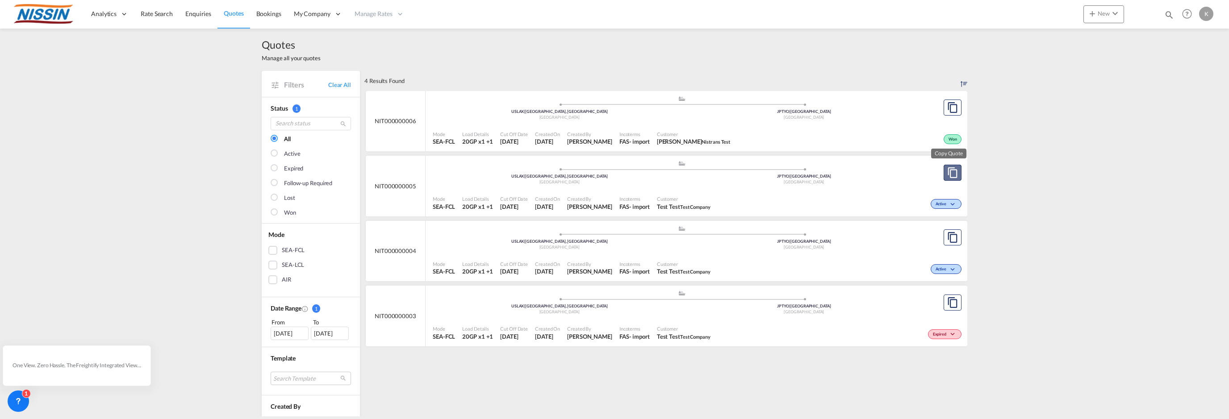
click at [949, 172] on md-icon "assets/icons/custom/copyQuote.svg" at bounding box center [952, 173] width 11 height 11
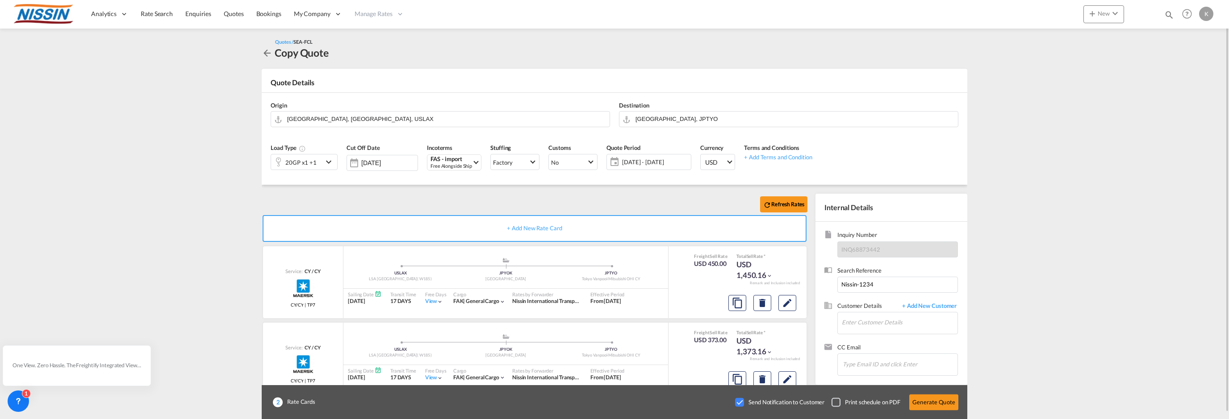
scroll to position [24, 0]
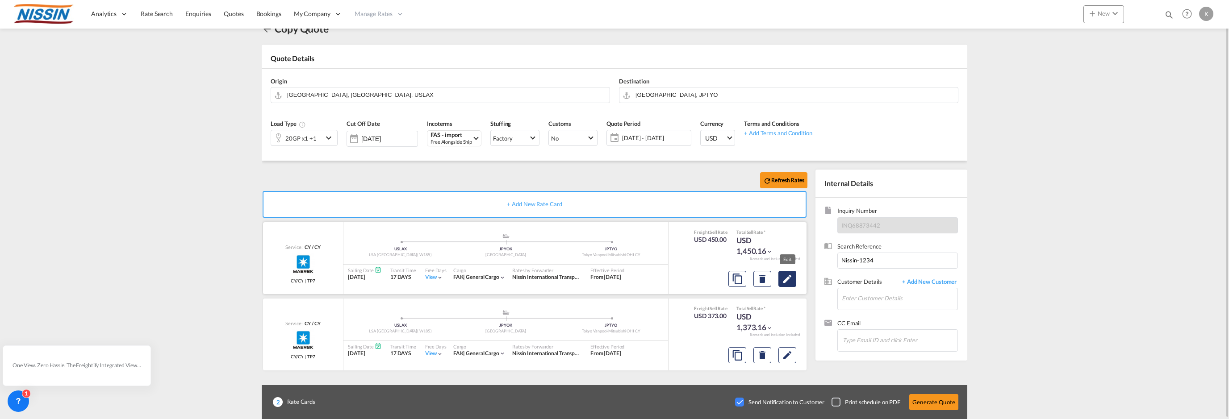
click at [785, 282] on md-icon "Edit" at bounding box center [787, 279] width 11 height 11
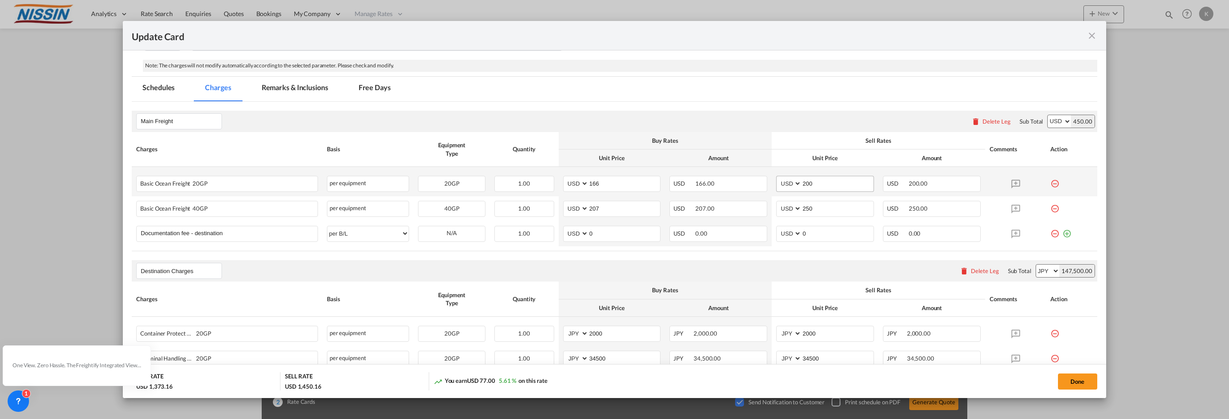
scroll to position [179, 0]
click at [834, 184] on input "200" at bounding box center [838, 182] width 72 height 13
click at [943, 183] on div "USD 200.00" at bounding box center [932, 184] width 98 height 16
click at [839, 184] on input "200" at bounding box center [838, 182] width 72 height 13
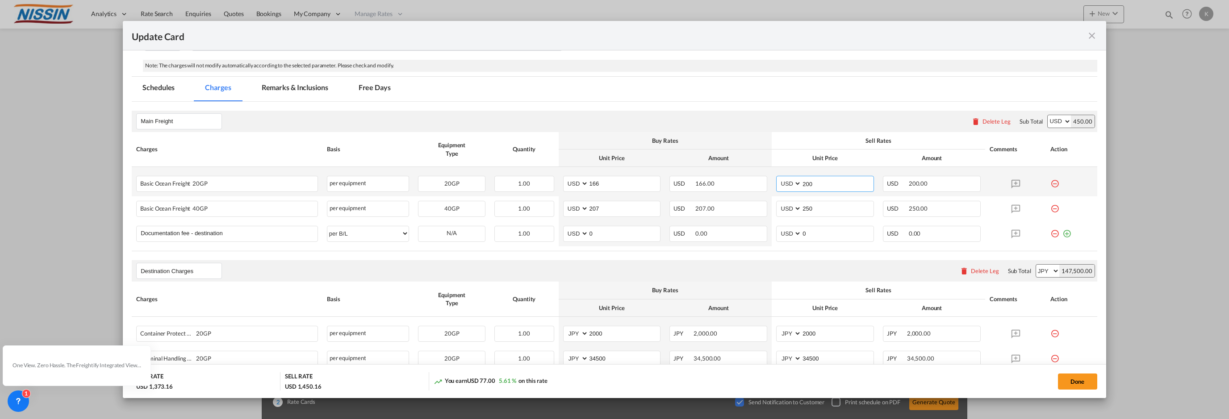
click at [839, 184] on input "200" at bounding box center [838, 182] width 72 height 13
type input "300"
click at [1123, 178] on div "Update Card Port of Loading USLAX T/S Liner/Carrier Maersk Spot , Maersk | Spot…" at bounding box center [614, 209] width 1229 height 419
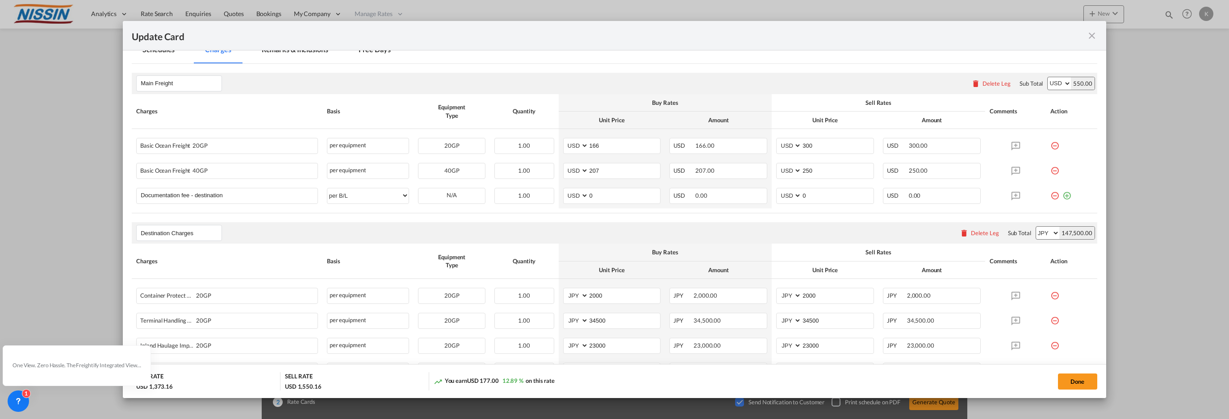
scroll to position [217, 0]
click at [1184, 224] on div "Update Card Port of Loading USLAX T/S Liner/Carrier Maersk Spot , Maersk | Spot…" at bounding box center [614, 209] width 1229 height 419
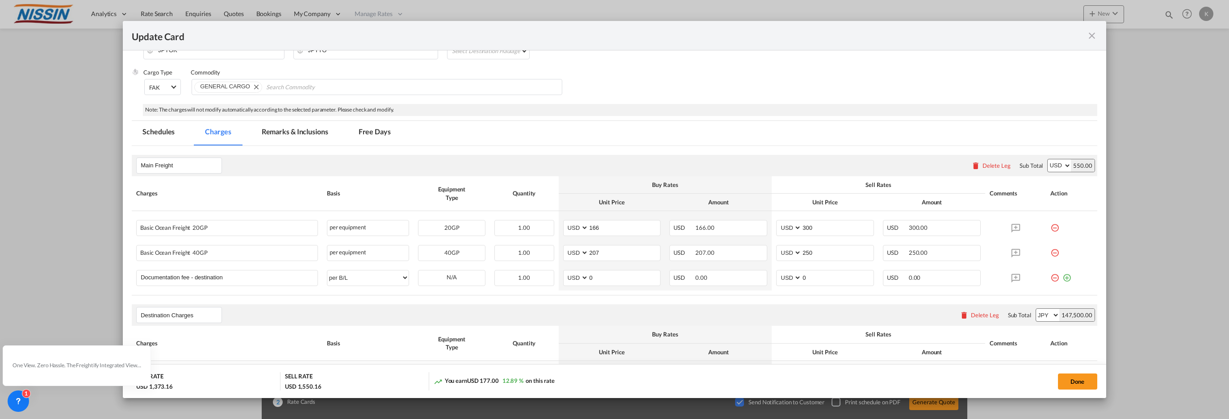
scroll to position [0, 0]
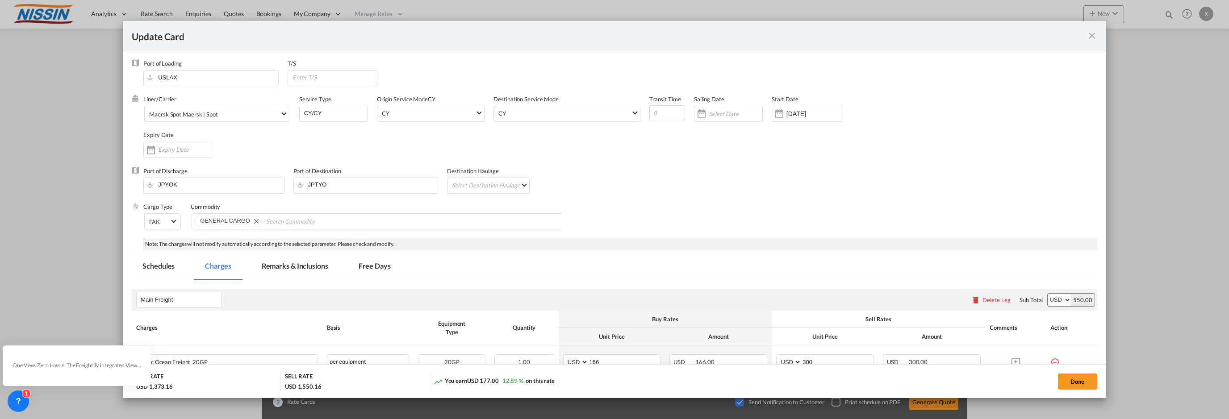
click at [1090, 33] on md-icon "icon-close fg-AAA8AD m-0 pointer" at bounding box center [1092, 35] width 11 height 11
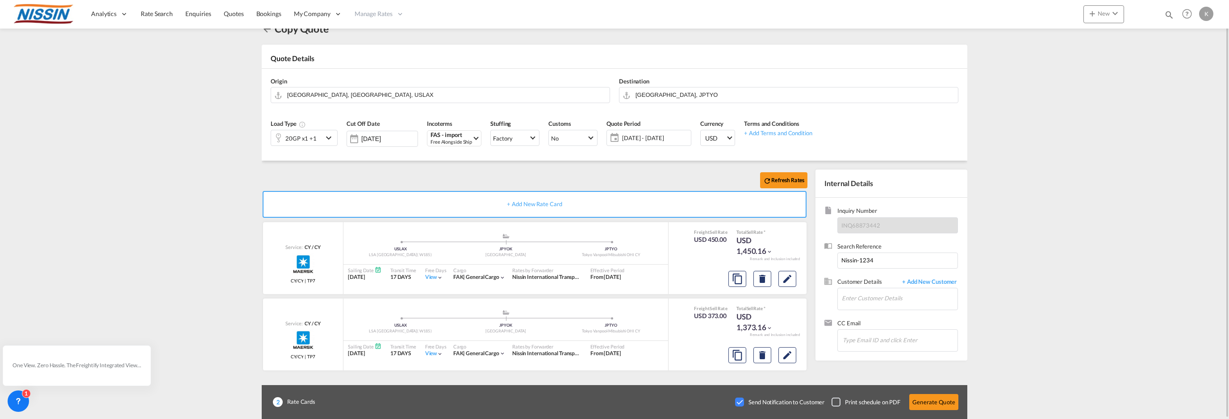
click at [1045, 231] on md-content "Analytics Reports Dashboard Rate Search Enquiries Quotes Bookings" at bounding box center [614, 209] width 1229 height 419
click at [216, 188] on md-content "Analytics Reports Dashboard Rate Search Enquiries Quotes Bookings" at bounding box center [614, 209] width 1229 height 419
click at [98, 161] on md-content "Analytics Reports Dashboard Rate Search Enquiries Quotes Bookings" at bounding box center [614, 209] width 1229 height 419
click at [500, 259] on div ".a{fill:#aaa8ad;} .a{fill:#aaa8ad;} USLAX LSA APM Terminal Pier 400( W185 ) JPY…" at bounding box center [505, 246] width 325 height 27
click at [233, 14] on span "Quotes" at bounding box center [234, 14] width 20 height 8
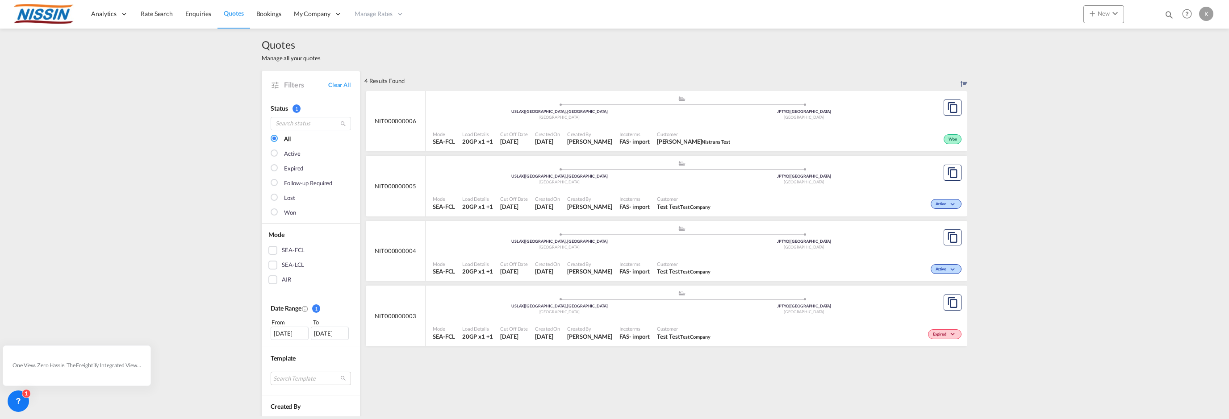
click at [670, 176] on div "USLAX | Los Angeles, CA" at bounding box center [559, 177] width 245 height 6
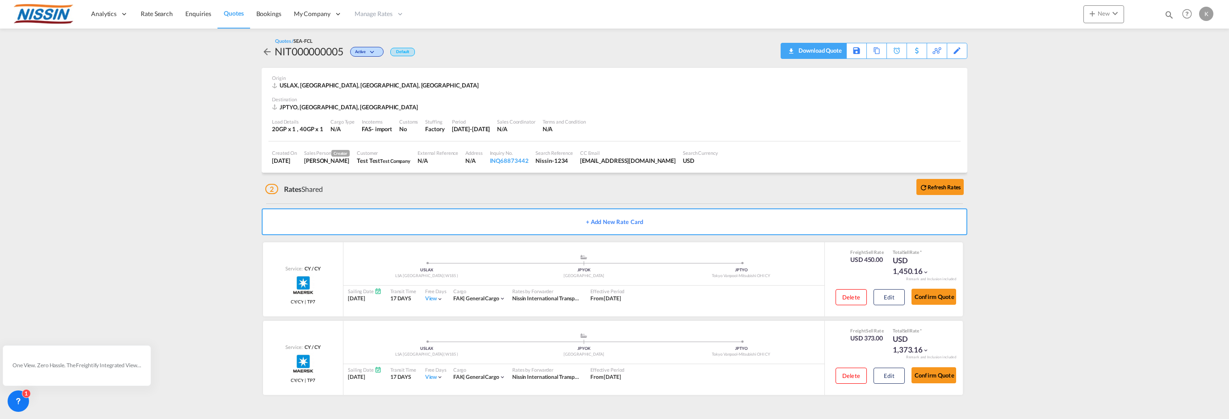
click at [796, 52] on span "Quote PDF is not available at this time" at bounding box center [791, 50] width 11 height 14
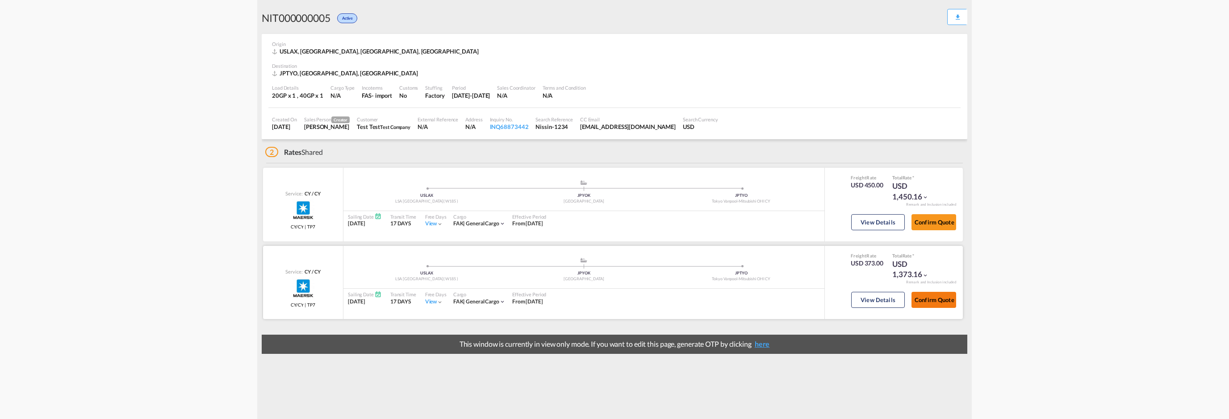
click at [931, 301] on button "Confirm Quote" at bounding box center [934, 300] width 45 height 16
click at [927, 223] on button "Confirm Quote" at bounding box center [934, 222] width 45 height 16
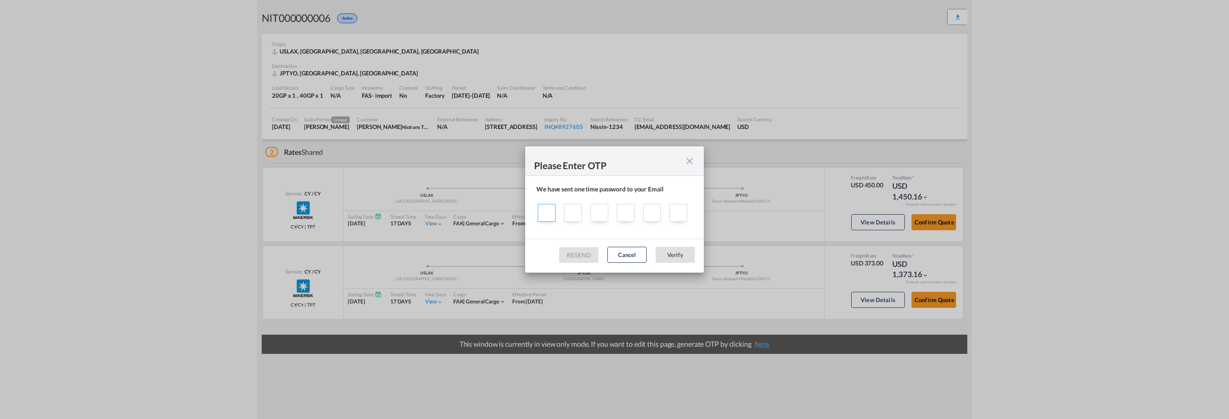
click at [547, 209] on input "Sending one ..." at bounding box center [547, 213] width 18 height 18
type input "3"
type input "6"
type input "4"
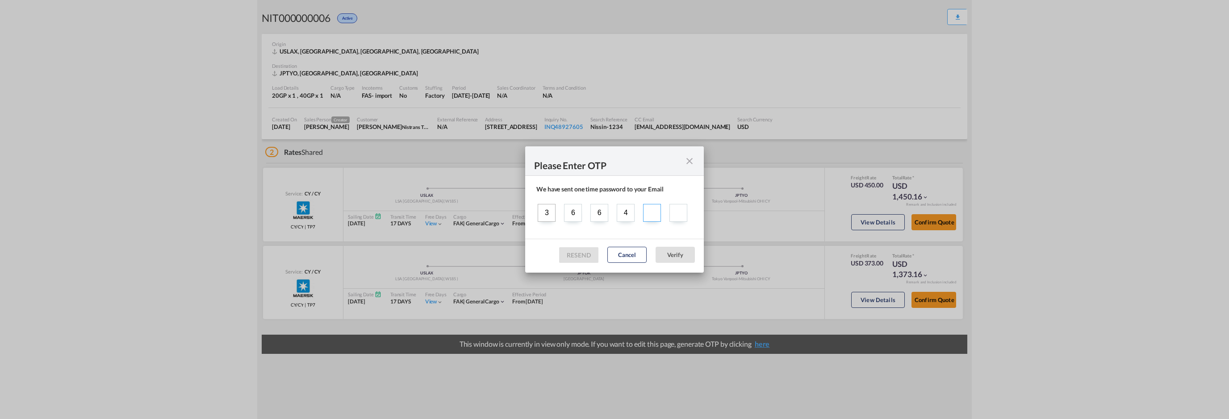
type input "5"
type input "6"
click at [679, 259] on button "Verify" at bounding box center [675, 255] width 39 height 16
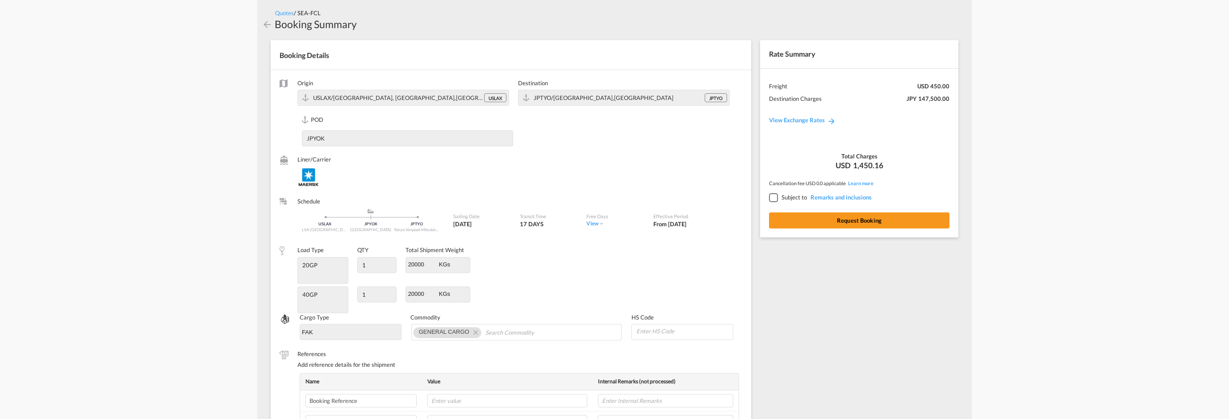
click at [769, 199] on div at bounding box center [773, 197] width 8 height 8
click at [861, 223] on button "Request Booking" at bounding box center [859, 221] width 180 height 16
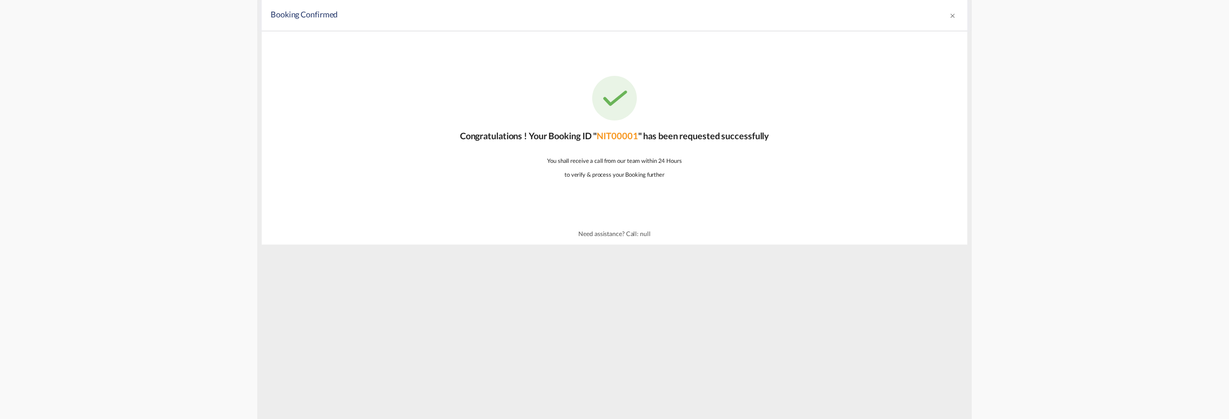
drag, startPoint x: 625, startPoint y: 235, endPoint x: 651, endPoint y: 235, distance: 25.5
click at [651, 235] on div "Need assistance? Call: null" at bounding box center [615, 233] width 706 height 21
click at [733, 204] on div "Congratulations ! Your Booking ID " NIT00001 " has been requested successfully …" at bounding box center [615, 127] width 706 height 192
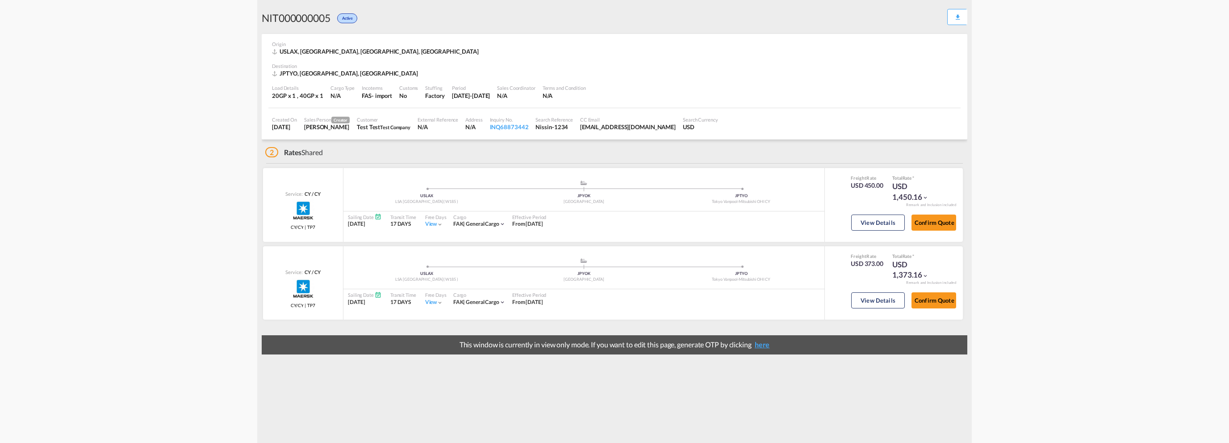
click at [204, 94] on div "Activity Monitor Quotation created - NIT000000004 3 minutes ago | [PERSON_NAME]…" at bounding box center [614, 221] width 1229 height 443
